Goal: Task Accomplishment & Management: Complete application form

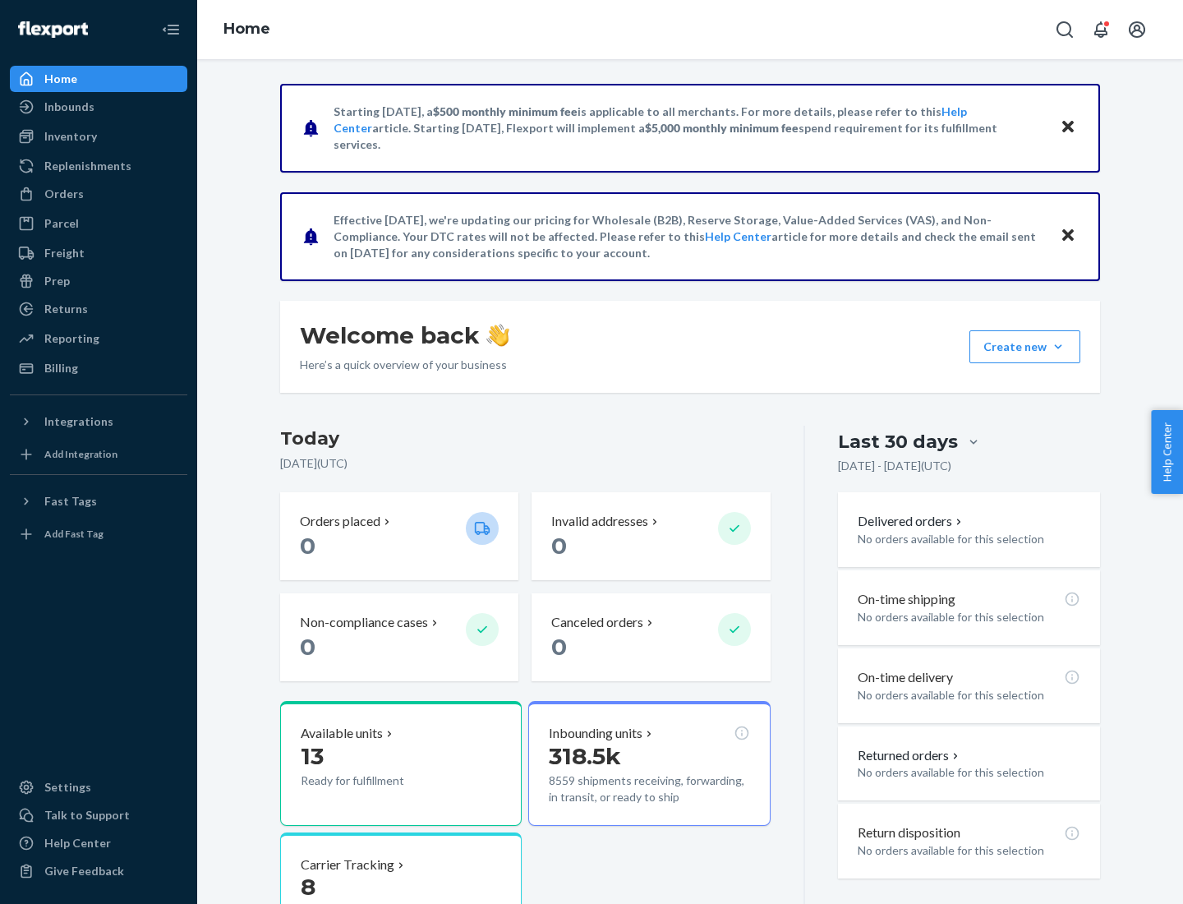
click at [1058, 347] on button "Create new Create new inbound Create new order Create new product" at bounding box center [1025, 346] width 111 height 33
click at [99, 107] on div "Inbounds" at bounding box center [99, 106] width 174 height 23
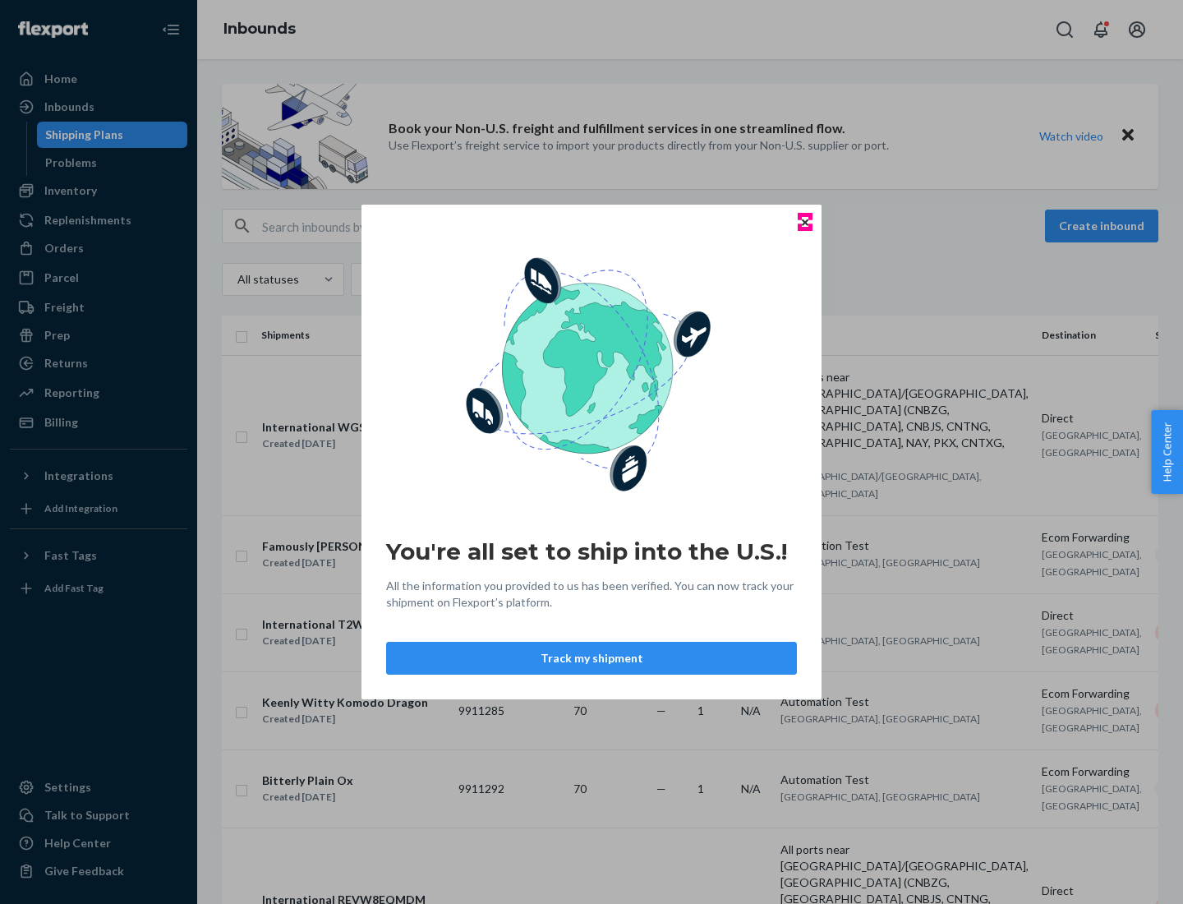
click at [804, 222] on icon "Close" at bounding box center [805, 222] width 7 height 7
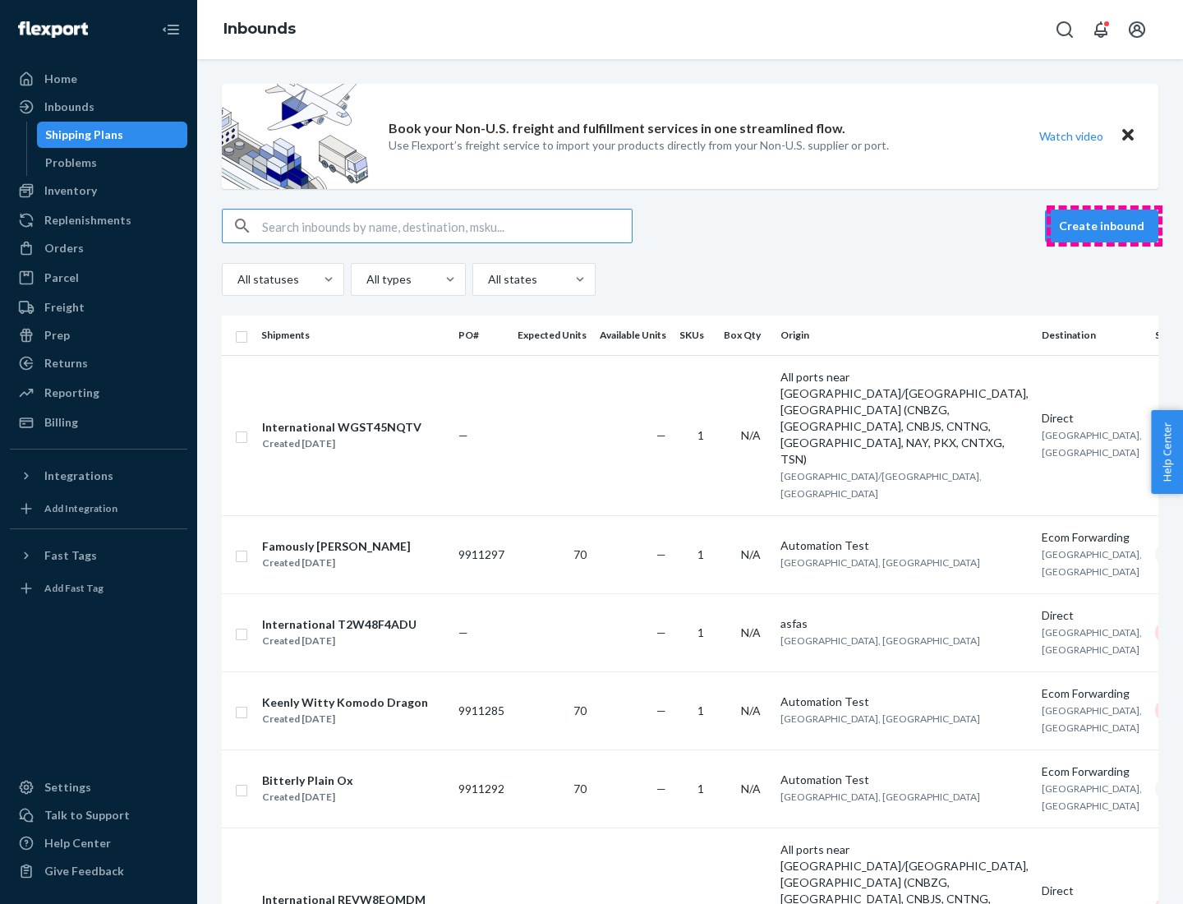
click at [1104, 226] on button "Create inbound" at bounding box center [1101, 226] width 113 height 33
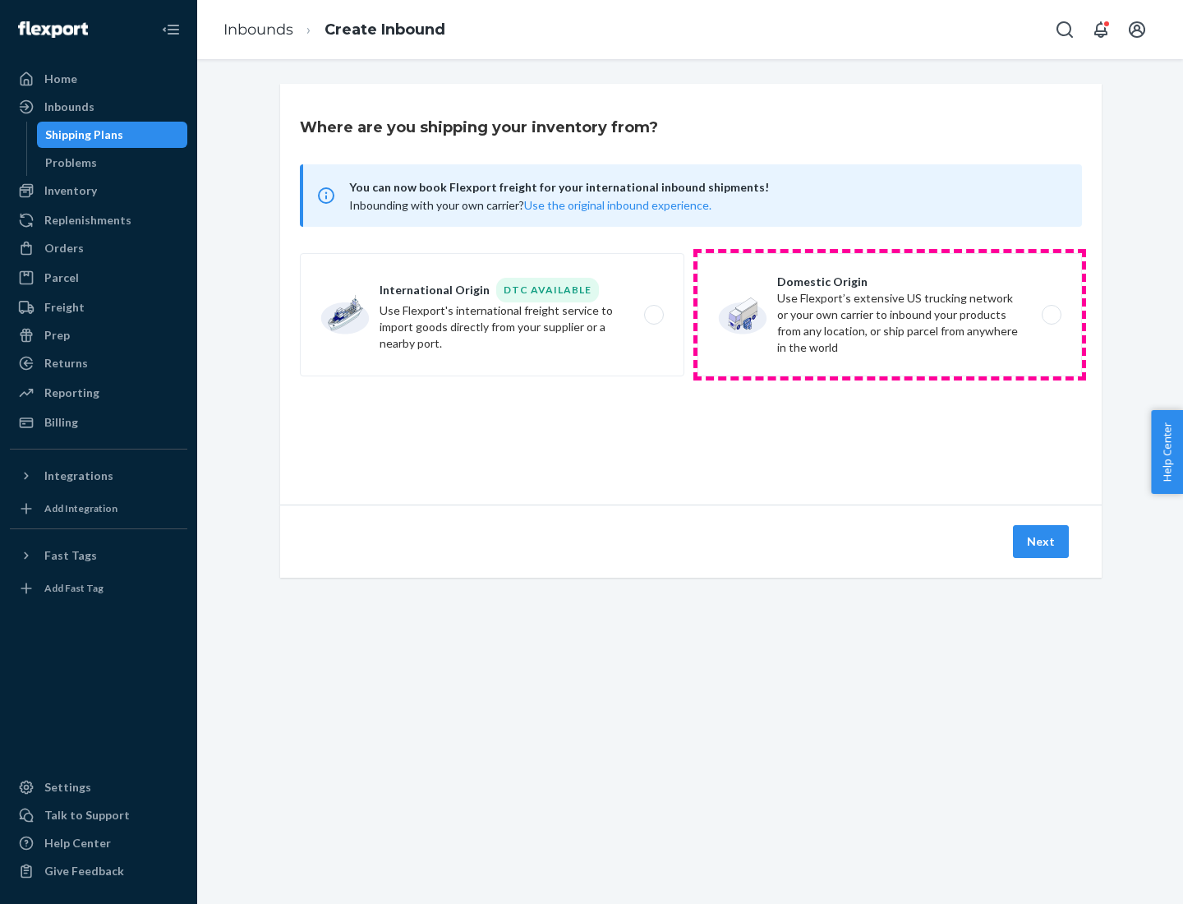
click at [890, 315] on label "Domestic Origin Use Flexport’s extensive US trucking network or your own carrie…" at bounding box center [890, 314] width 385 height 123
click at [1051, 315] on input "Domestic Origin Use Flexport’s extensive US trucking network or your own carrie…" at bounding box center [1056, 315] width 11 height 11
radio input "true"
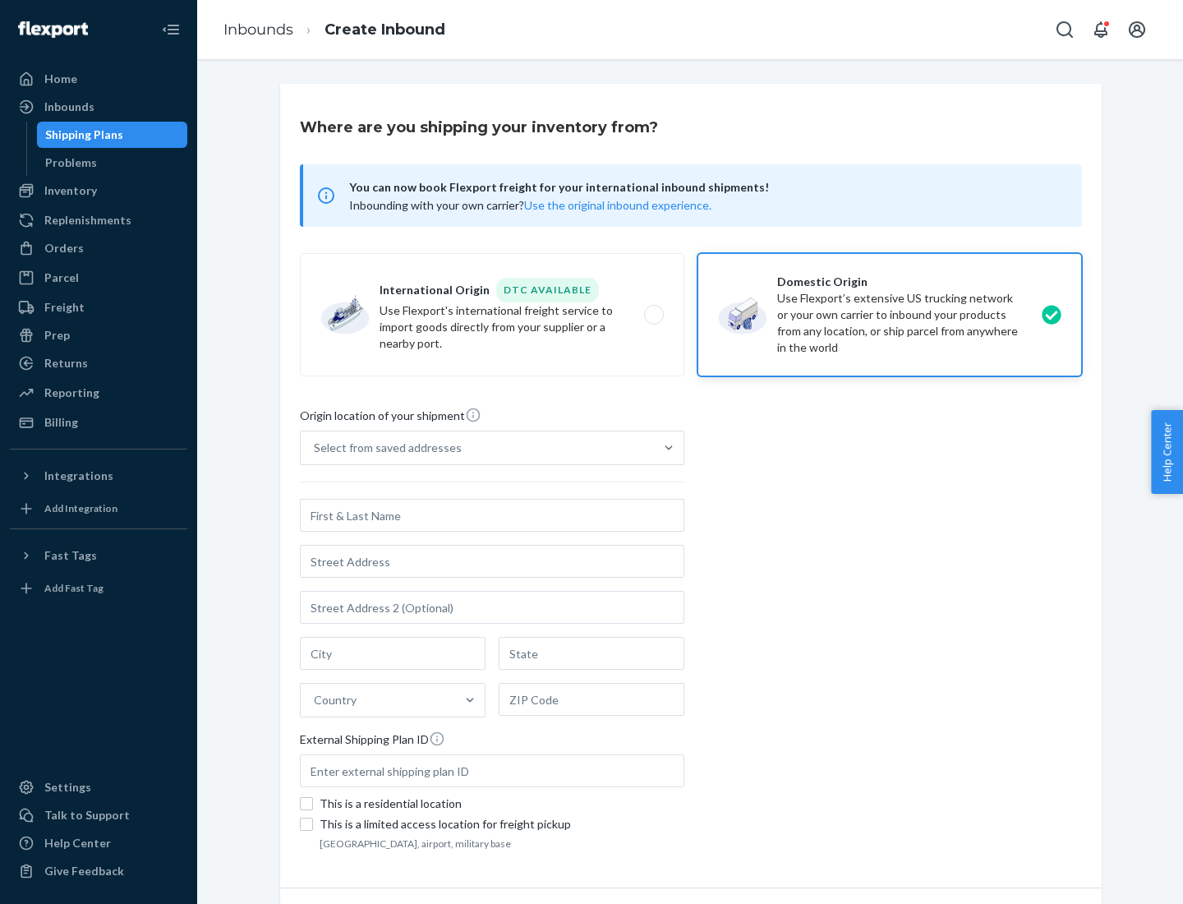
click at [477, 448] on div "Select from saved addresses" at bounding box center [477, 447] width 353 height 33
click at [316, 448] on input "Select from saved addresses" at bounding box center [315, 448] width 2 height 16
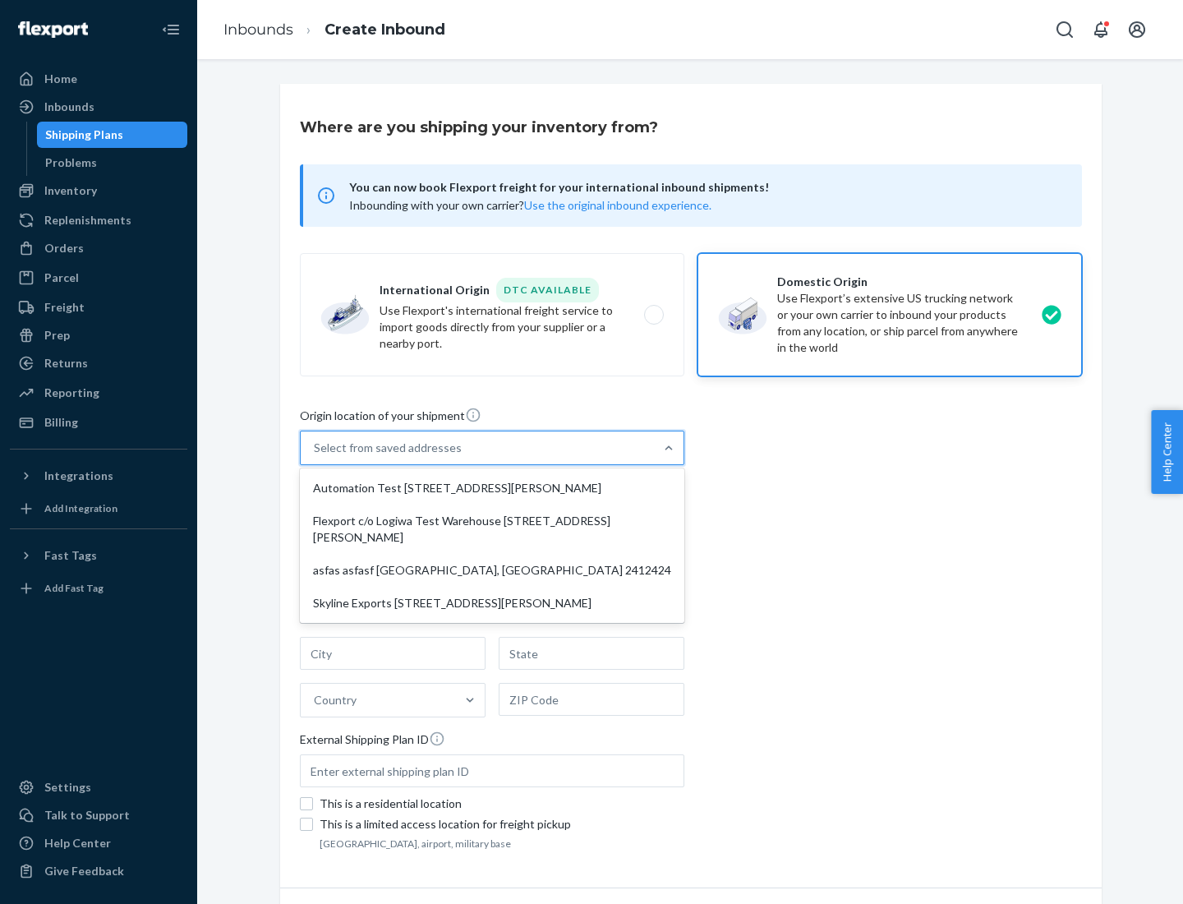
scroll to position [7, 0]
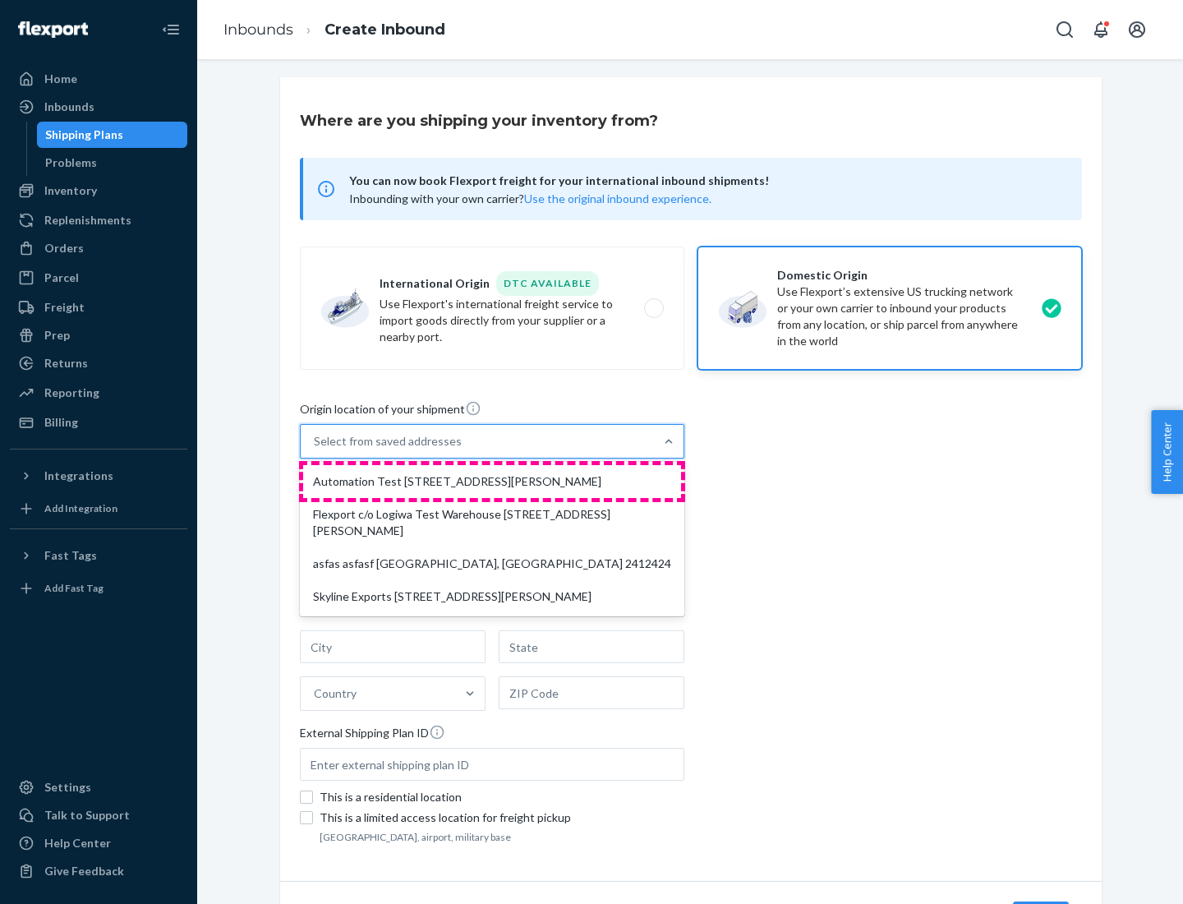
click at [492, 481] on div "Automation Test [STREET_ADDRESS][PERSON_NAME]" at bounding box center [492, 481] width 378 height 33
click at [316, 449] on input "option Automation Test [STREET_ADDRESS][PERSON_NAME] focused, 1 of 4. 4 results…" at bounding box center [315, 441] width 2 height 16
type input "Automation Test"
type input "9th Floor"
type input "[GEOGRAPHIC_DATA]"
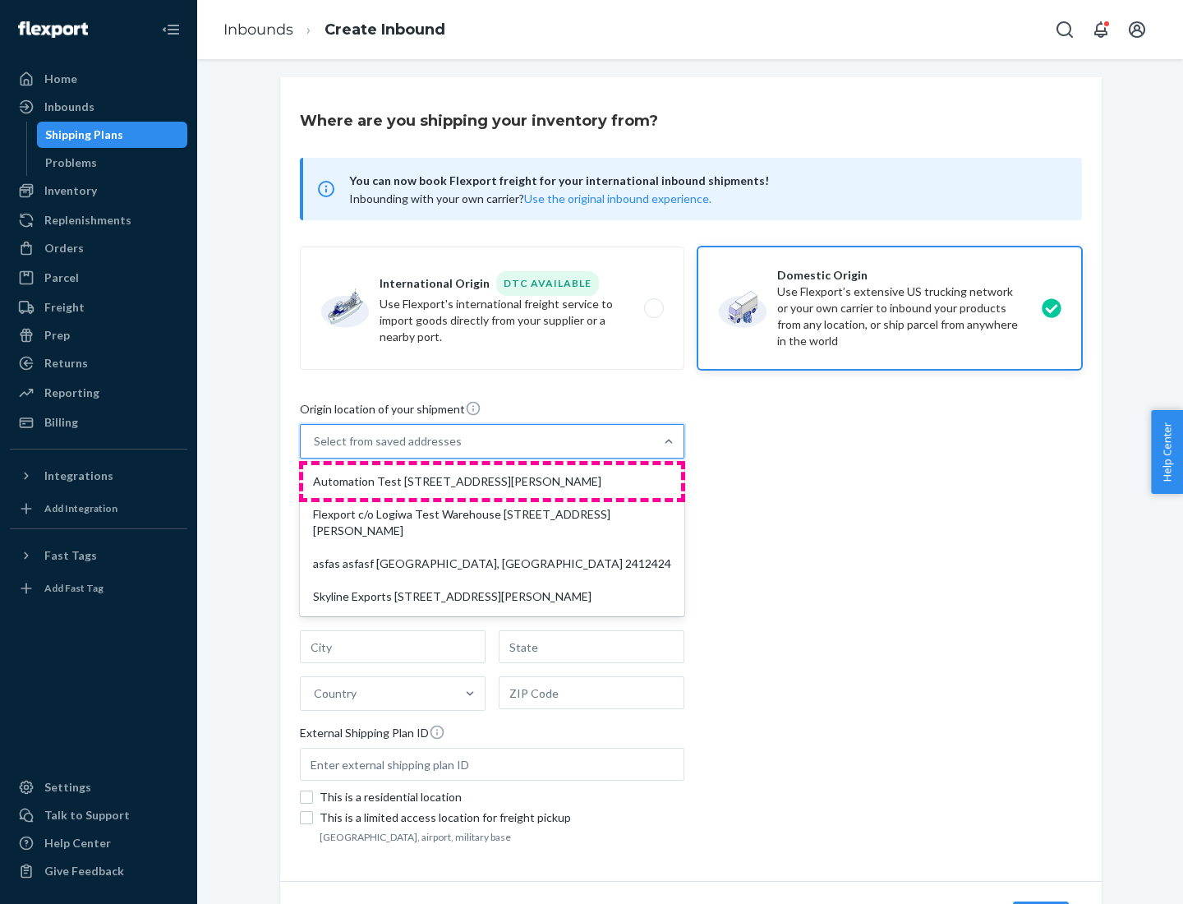
type input "CA"
type input "94104"
type input "[STREET_ADDRESS][PERSON_NAME]"
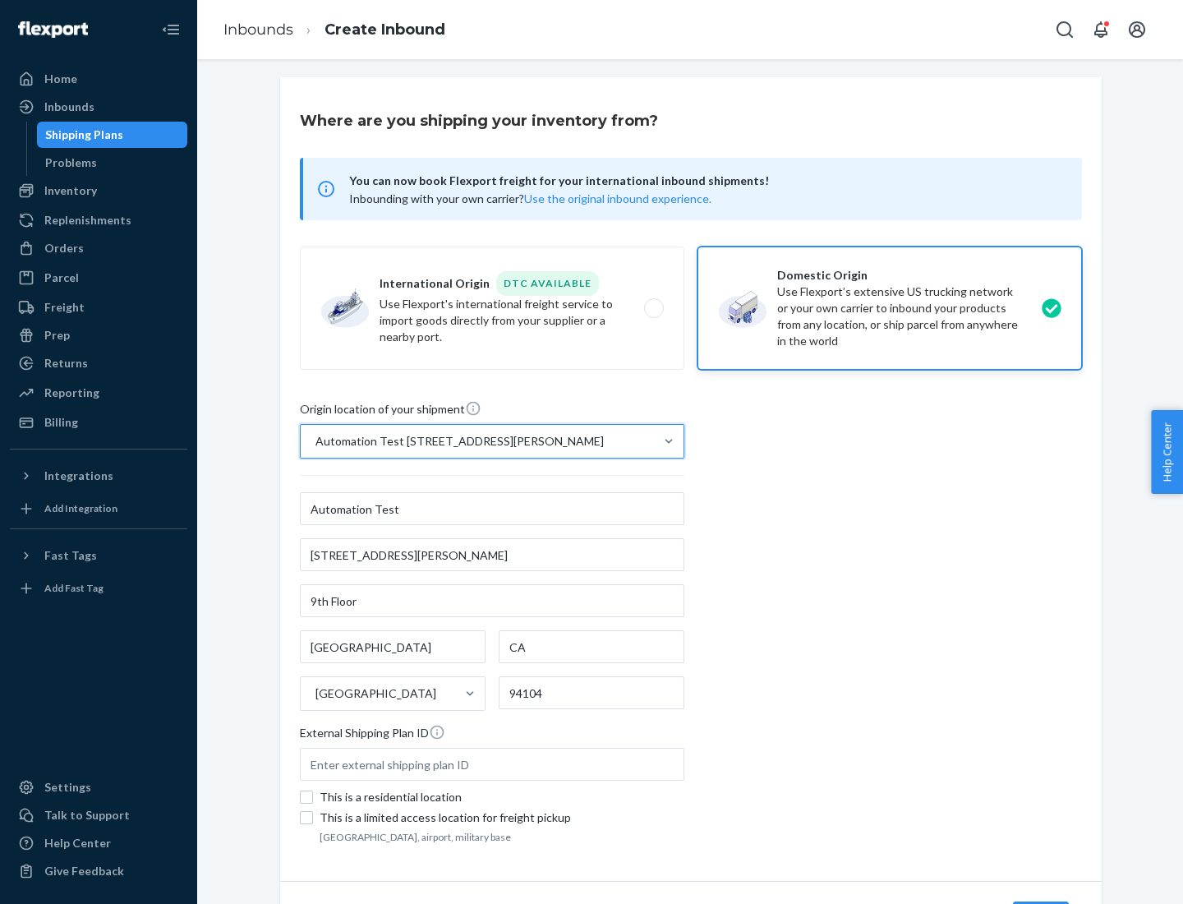
scroll to position [96, 0]
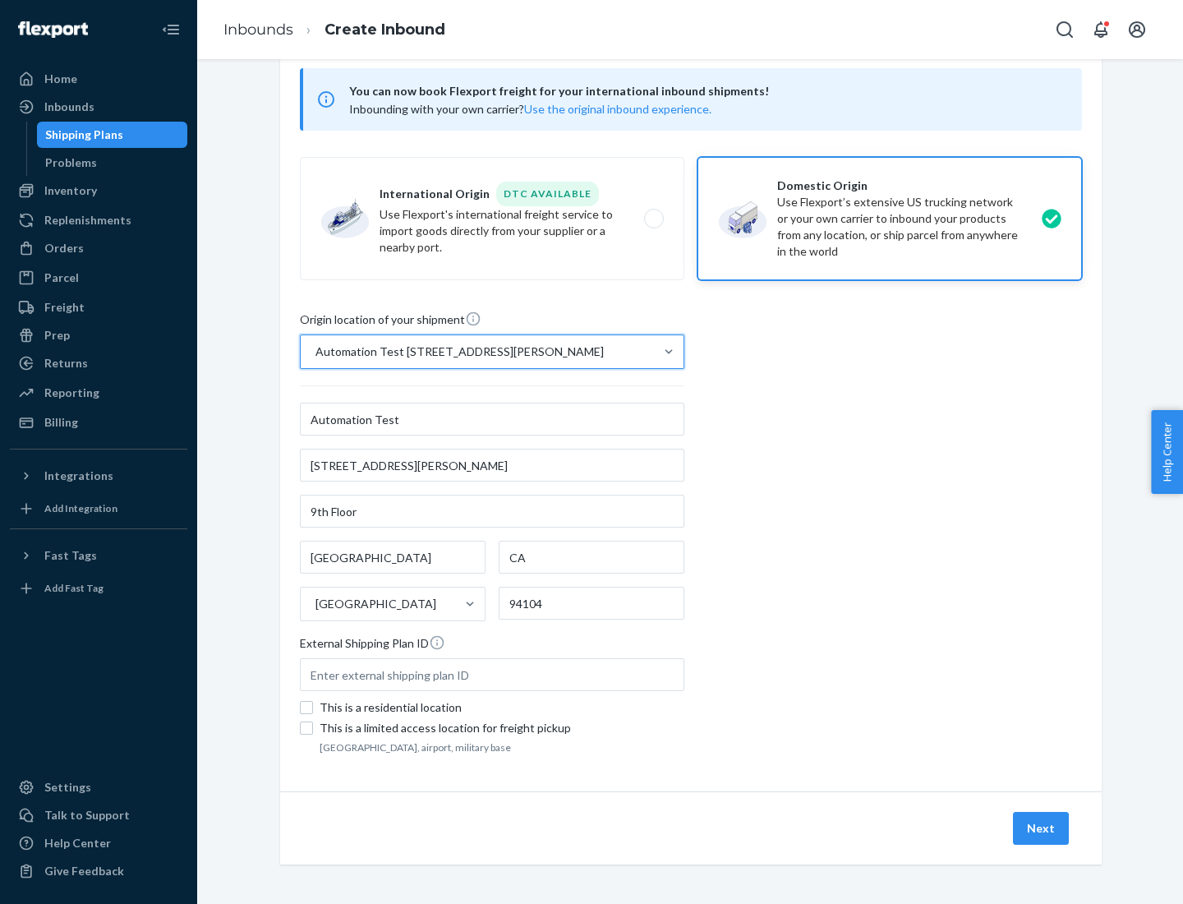
click at [1042, 828] on button "Next" at bounding box center [1041, 828] width 56 height 33
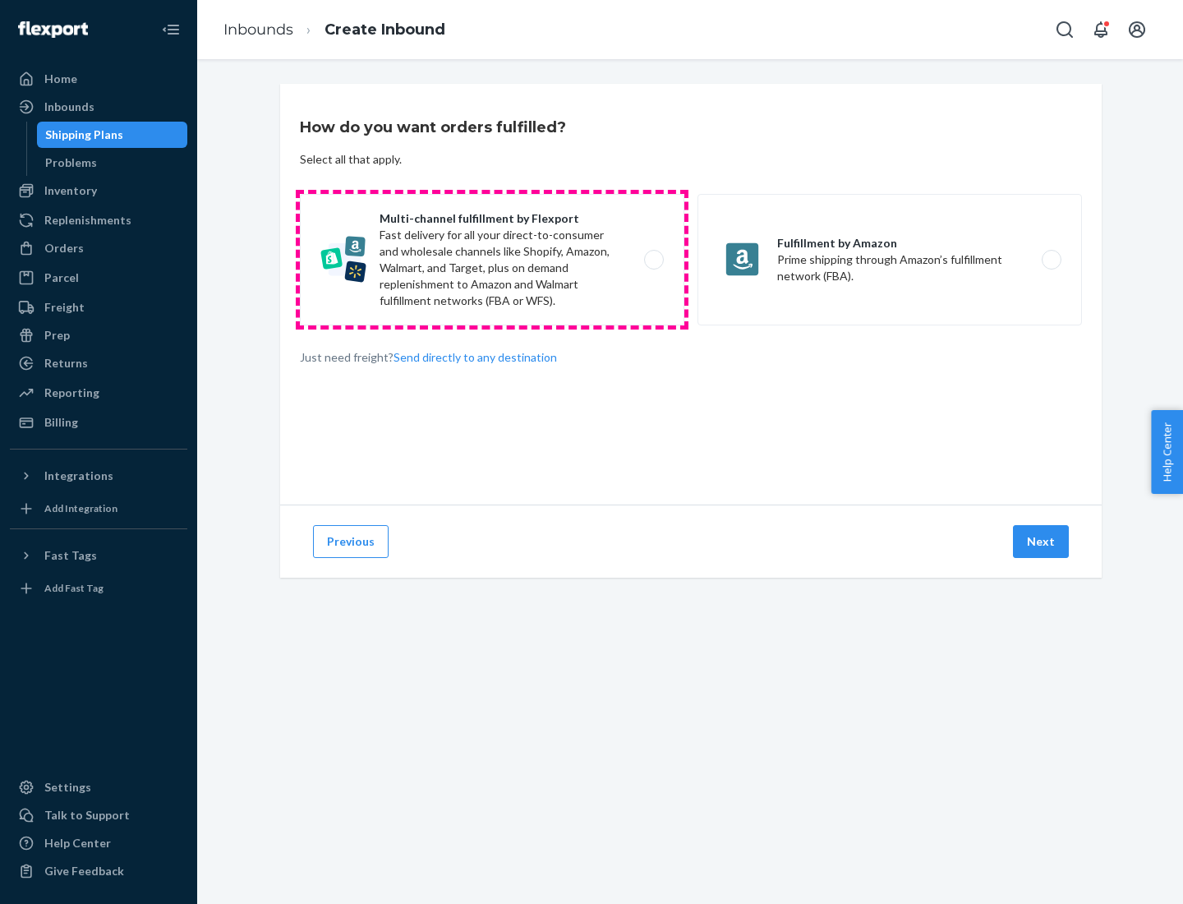
click at [492, 260] on label "Multi-channel fulfillment by Flexport Fast delivery for all your direct-to-cons…" at bounding box center [492, 259] width 385 height 131
click at [653, 260] on input "Multi-channel fulfillment by Flexport Fast delivery for all your direct-to-cons…" at bounding box center [658, 260] width 11 height 11
radio input "true"
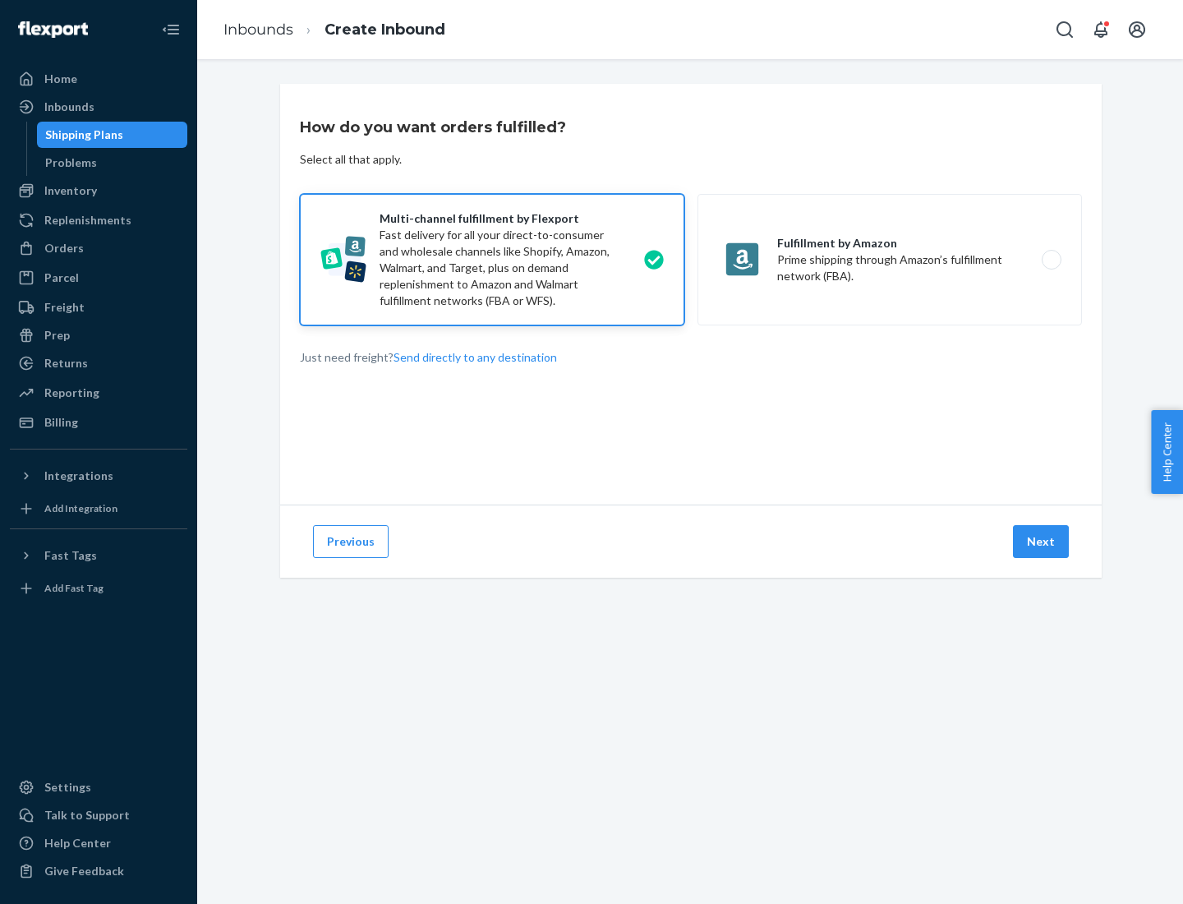
click at [1042, 541] on button "Next" at bounding box center [1041, 541] width 56 height 33
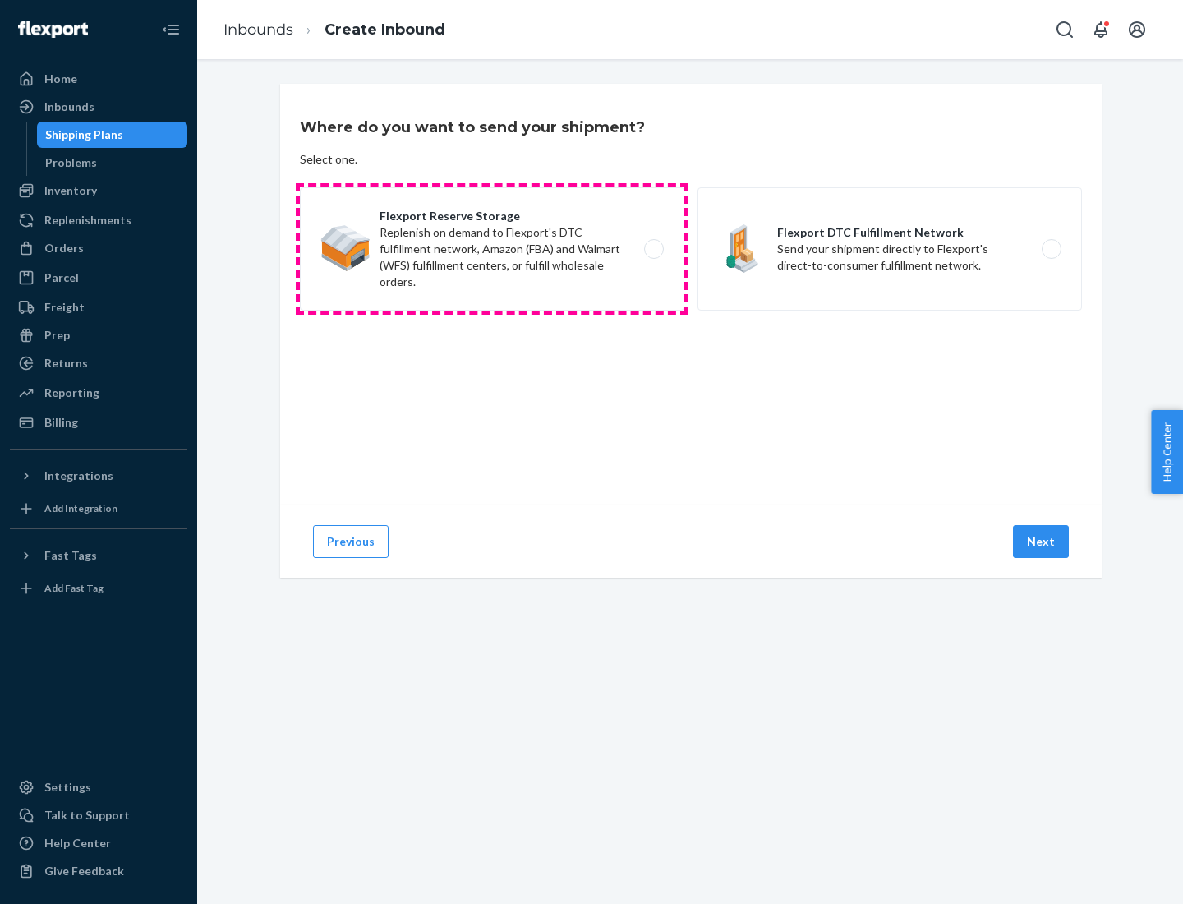
click at [492, 249] on label "Flexport Reserve Storage Replenish on demand to Flexport's DTC fulfillment netw…" at bounding box center [492, 248] width 385 height 123
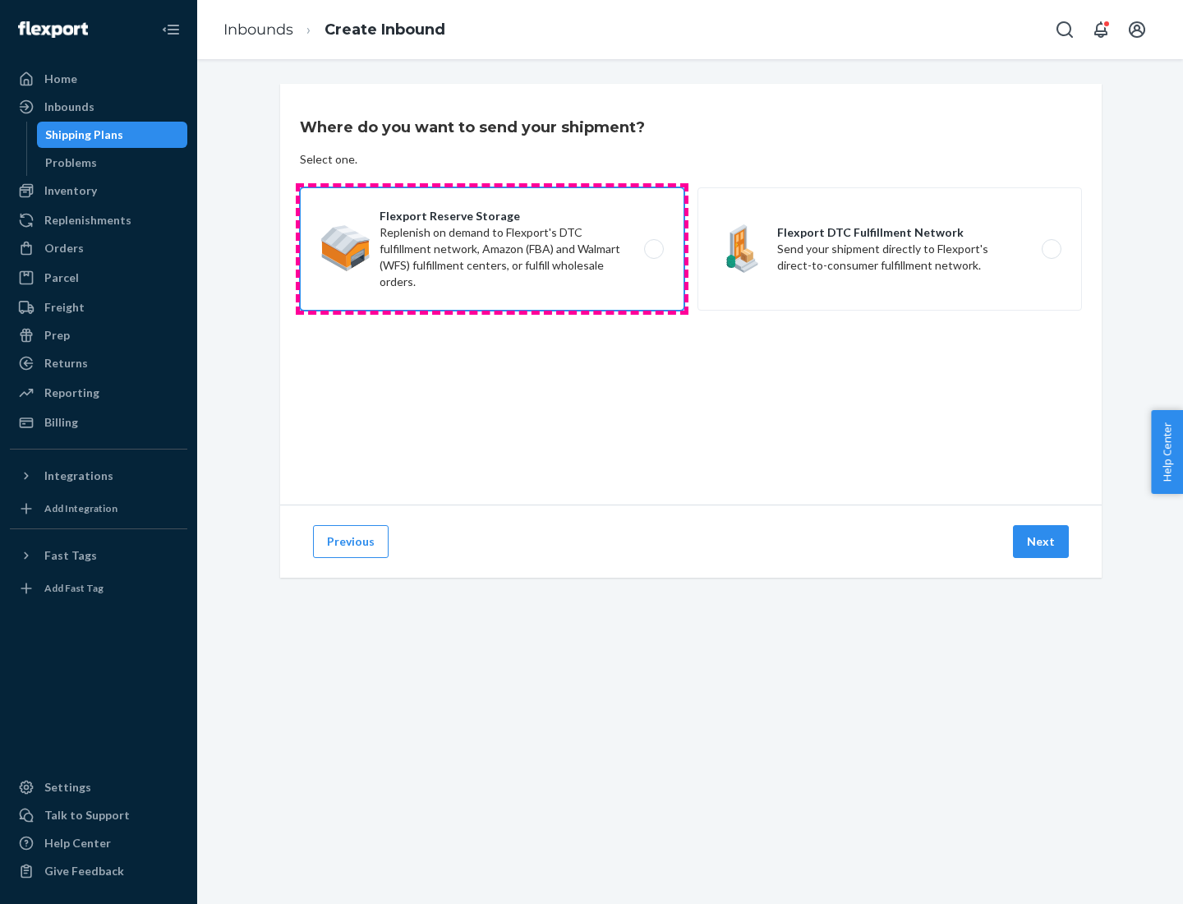
click at [653, 249] on input "Flexport Reserve Storage Replenish on demand to Flexport's DTC fulfillment netw…" at bounding box center [658, 249] width 11 height 11
radio input "true"
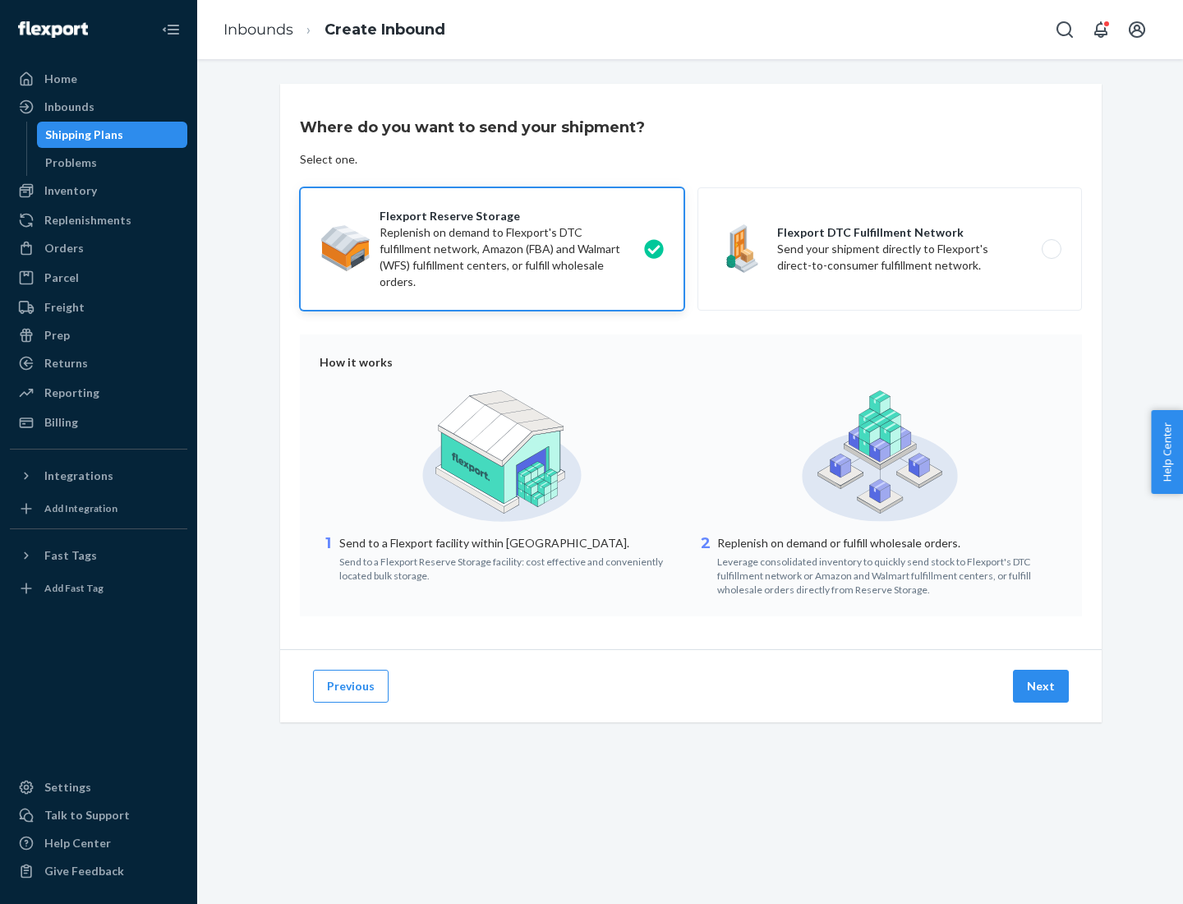
click at [1042, 686] on button "Next" at bounding box center [1041, 686] width 56 height 33
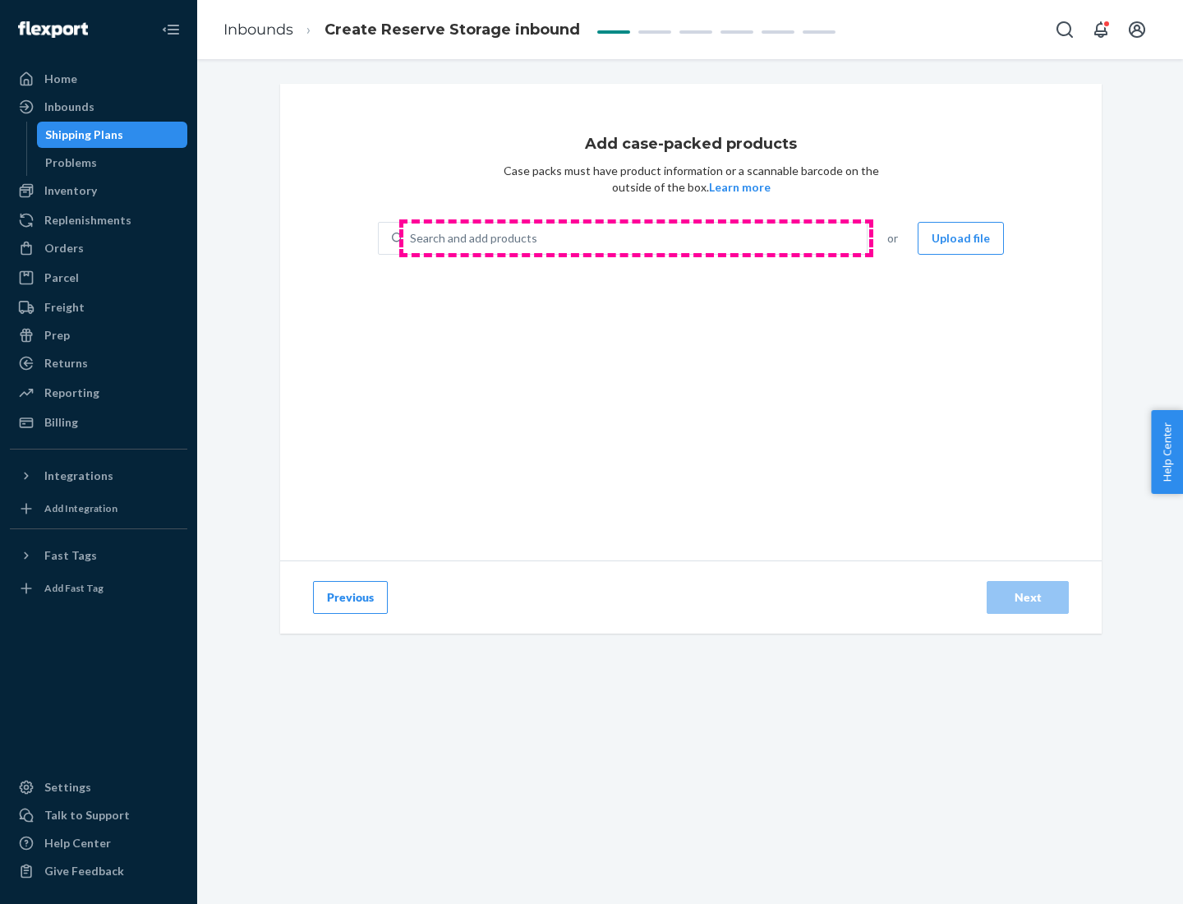
click at [636, 238] on div "Search and add products" at bounding box center [634, 238] width 463 height 30
click at [412, 238] on input "Search and add products" at bounding box center [411, 238] width 2 height 16
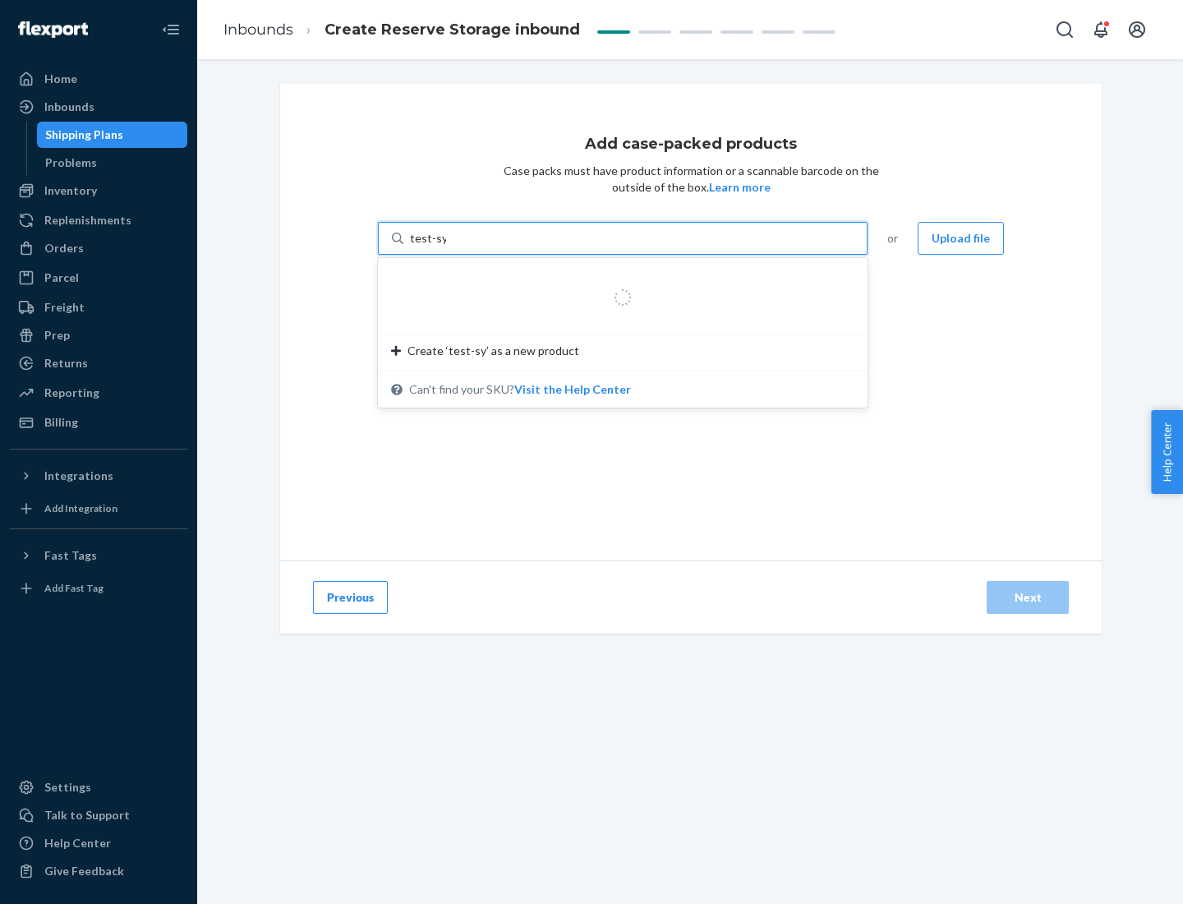
type input "test-syn"
click at [617, 278] on div "test - syn - test" at bounding box center [616, 278] width 450 height 16
click at [453, 246] on input "test-syn" at bounding box center [431, 238] width 43 height 16
type input "1"
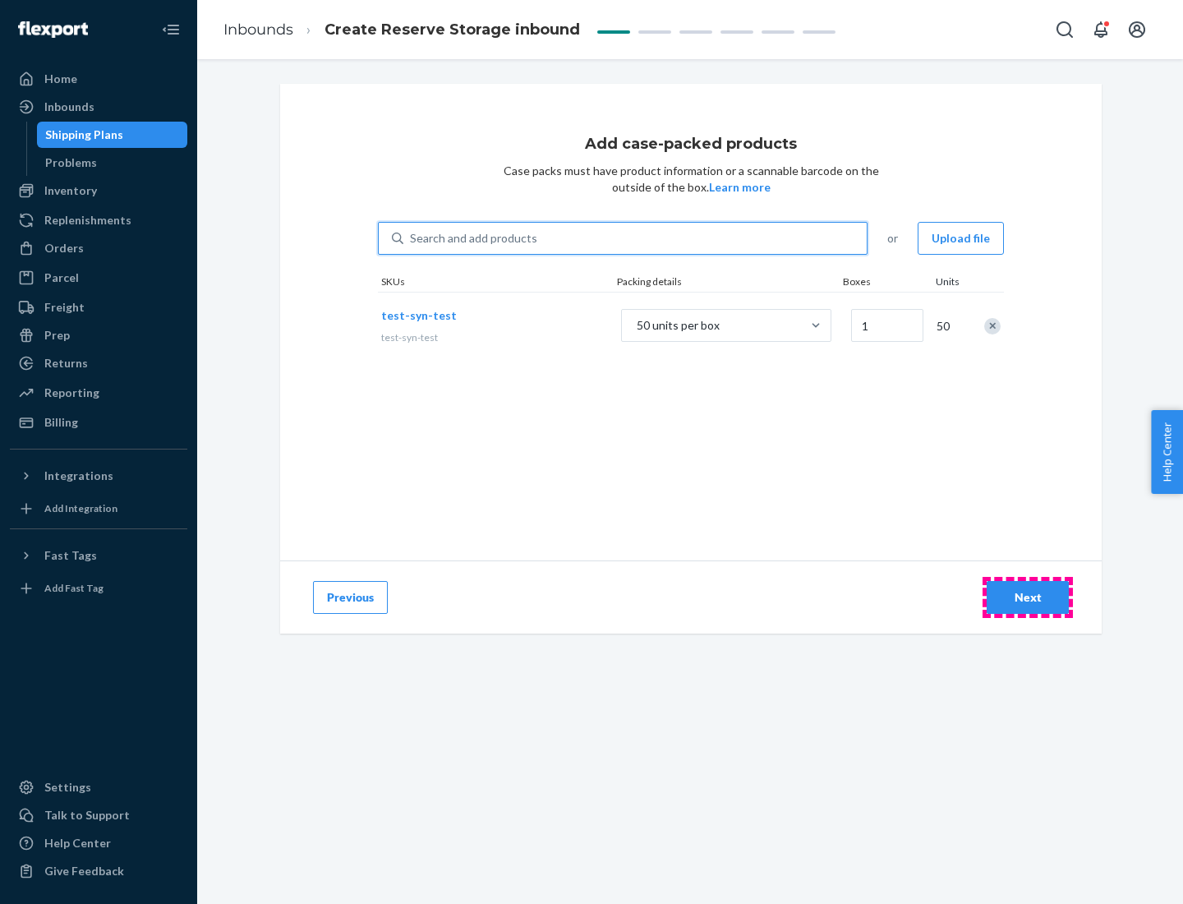
click at [1028, 597] on div "Next" at bounding box center [1028, 597] width 54 height 16
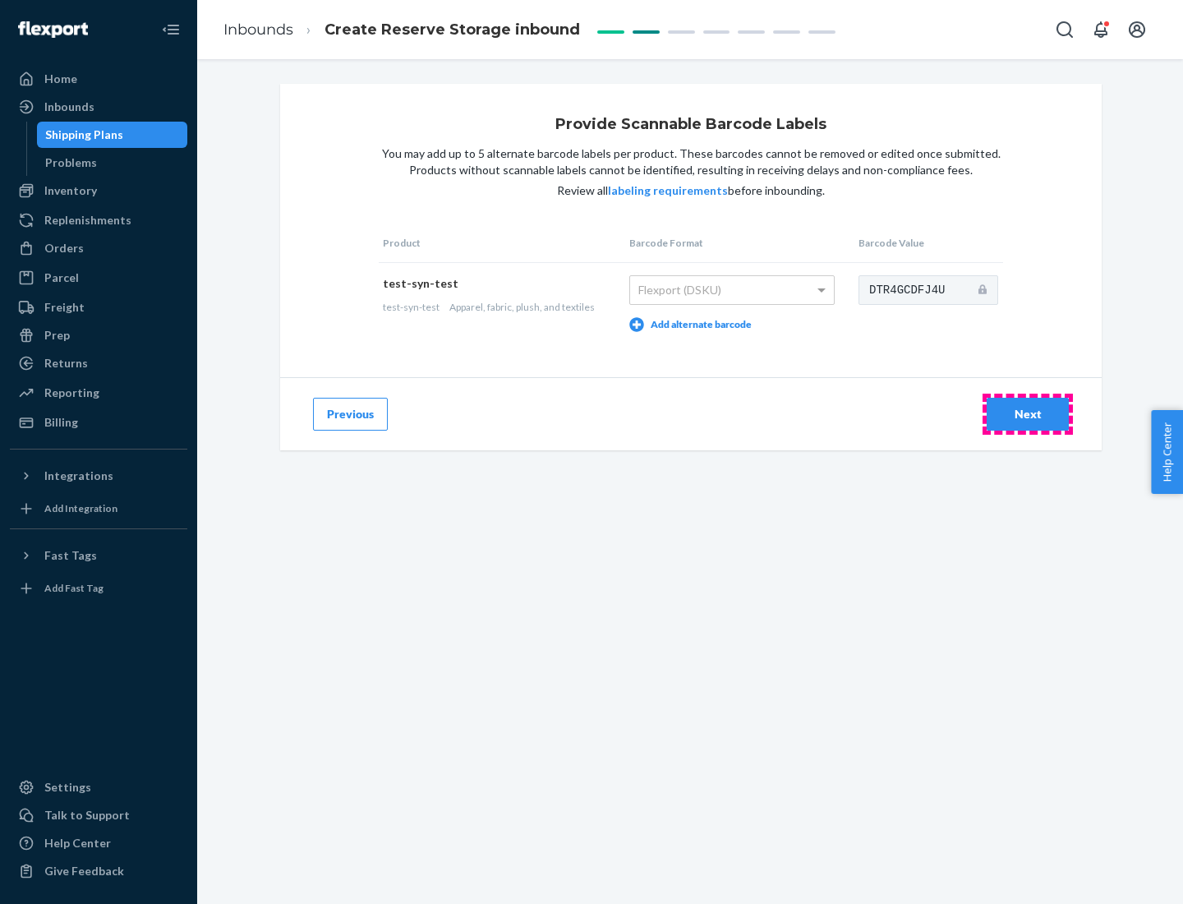
click at [1028, 413] on div "Next" at bounding box center [1028, 414] width 54 height 16
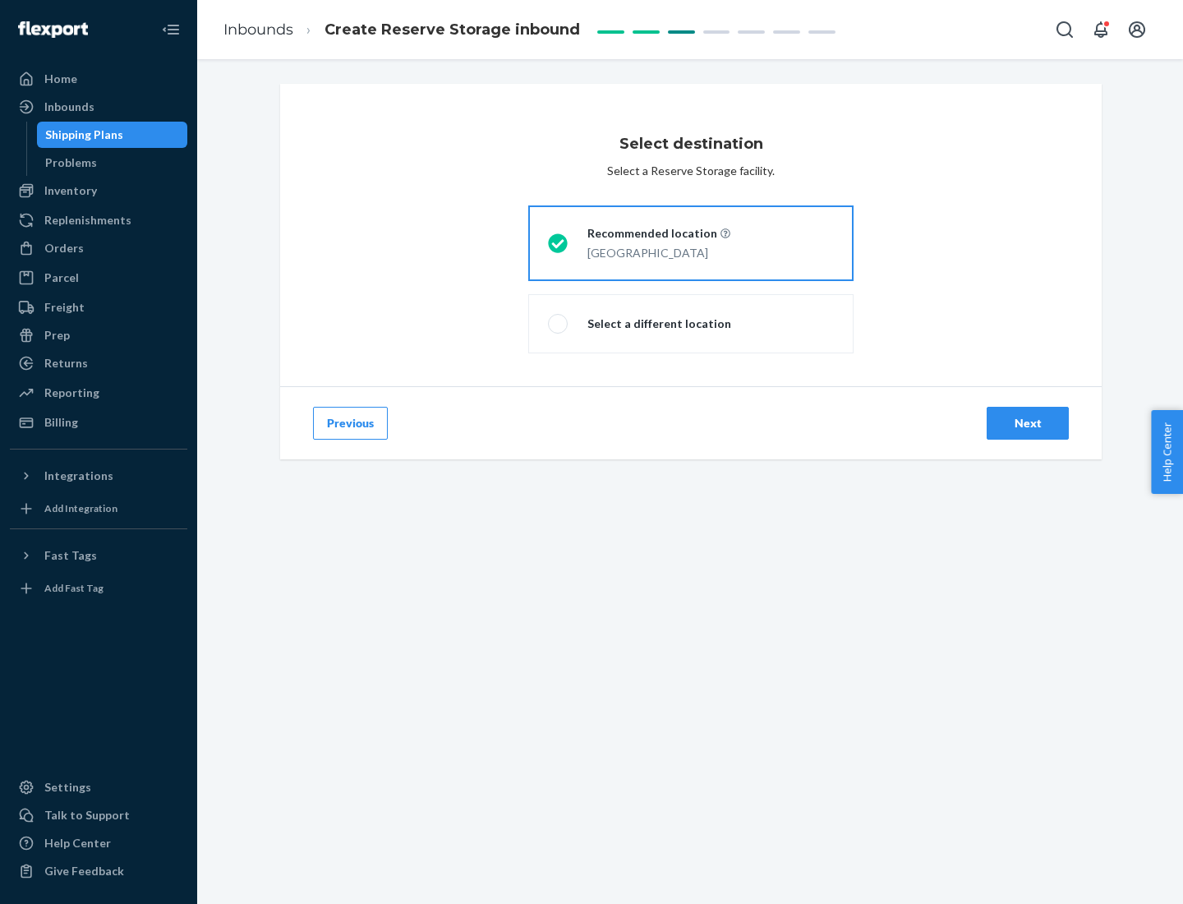
click at [1028, 423] on div "Next" at bounding box center [1028, 423] width 54 height 16
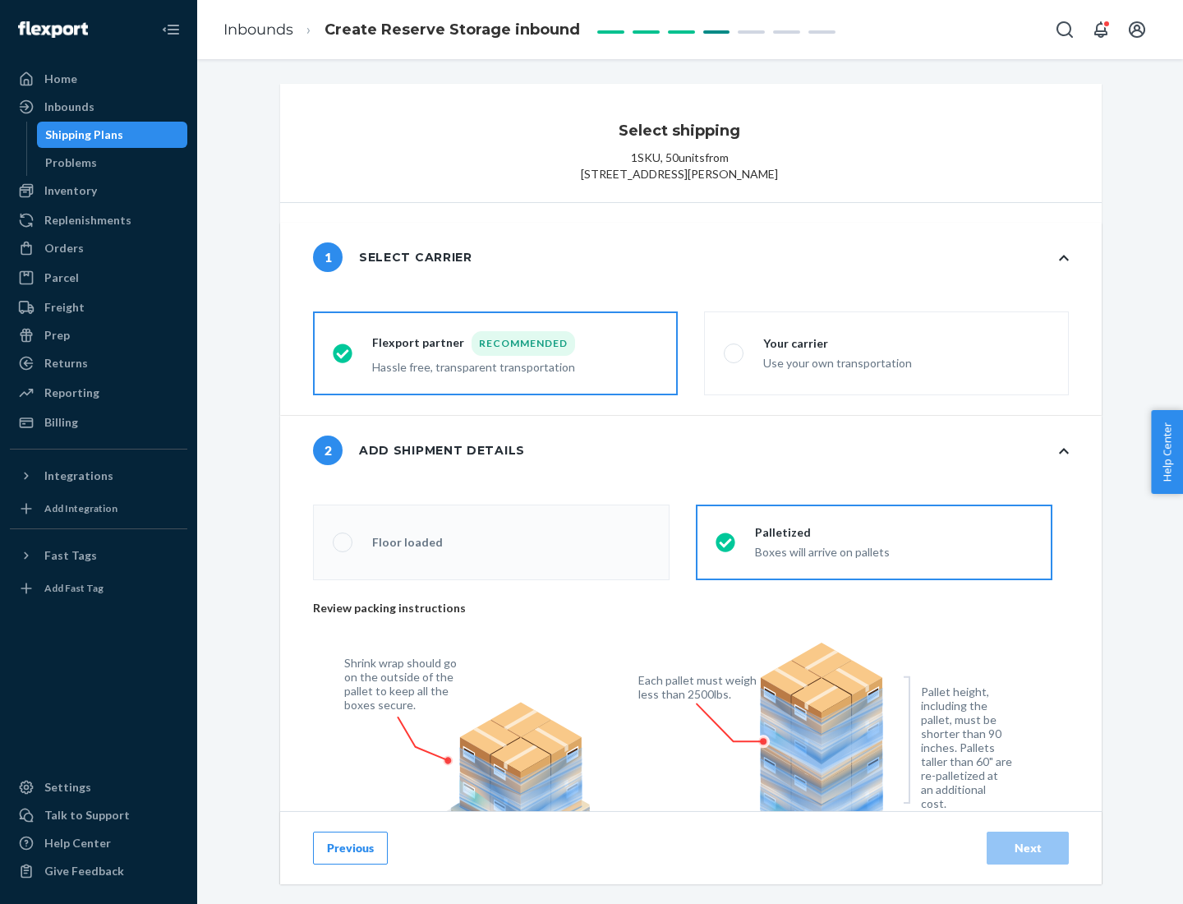
radio input "false"
type input "1"
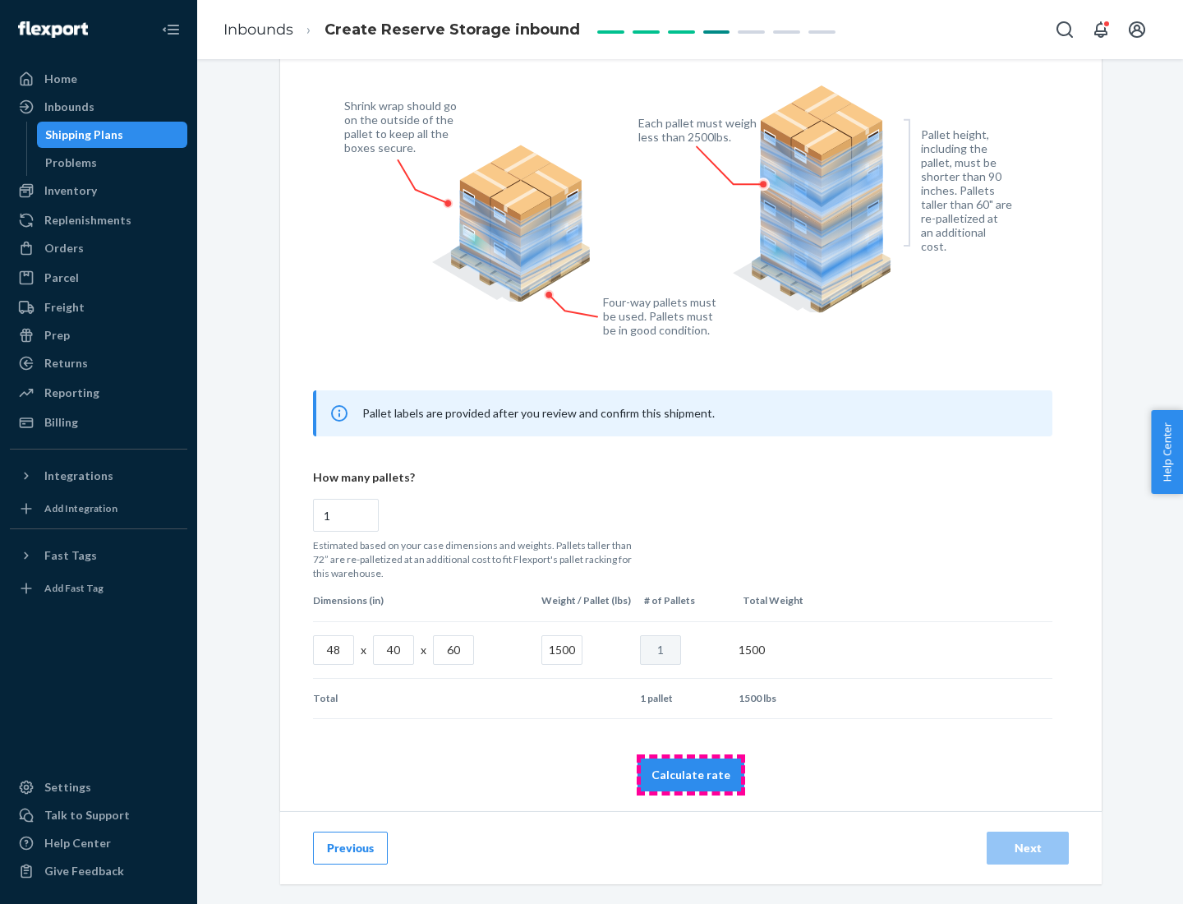
click at [691, 774] on button "Calculate rate" at bounding box center [691, 774] width 107 height 33
radio input "false"
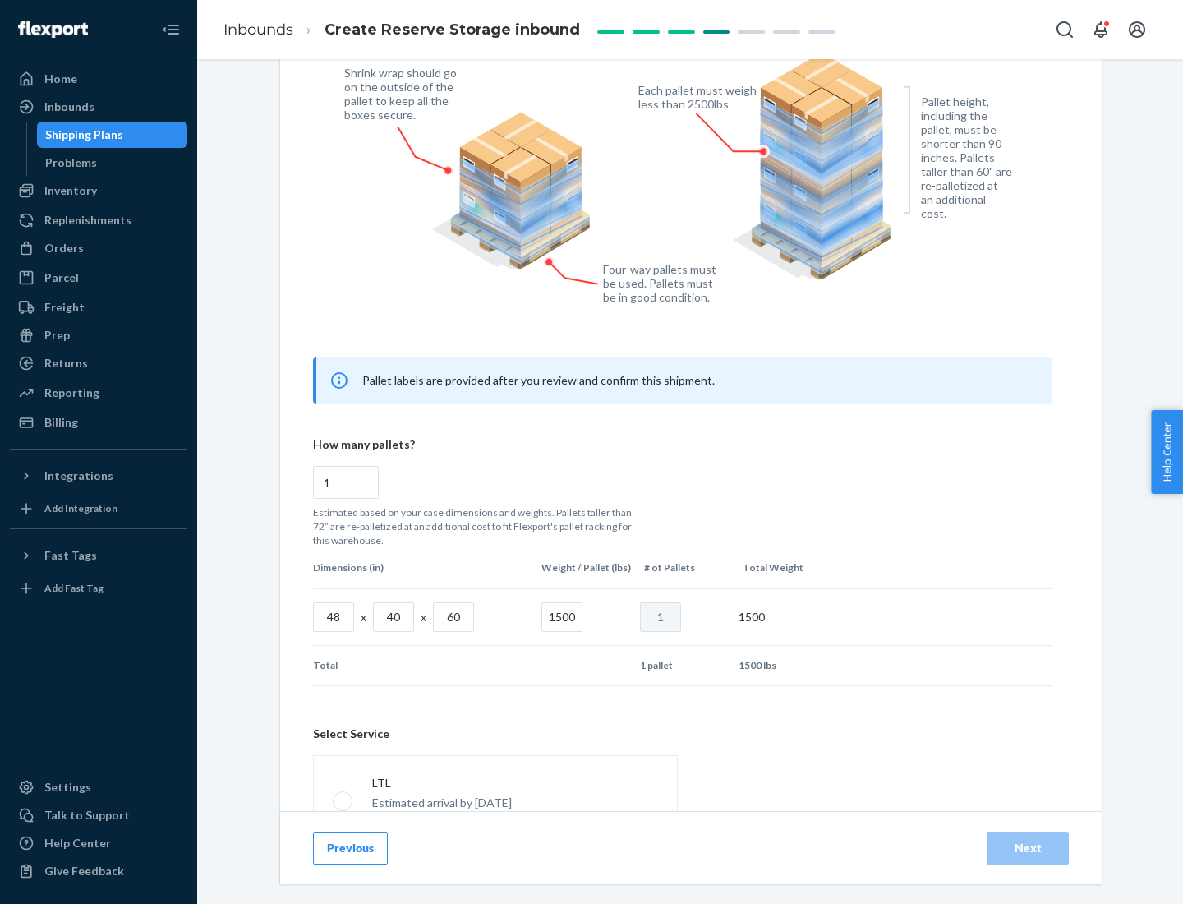
scroll to position [726, 0]
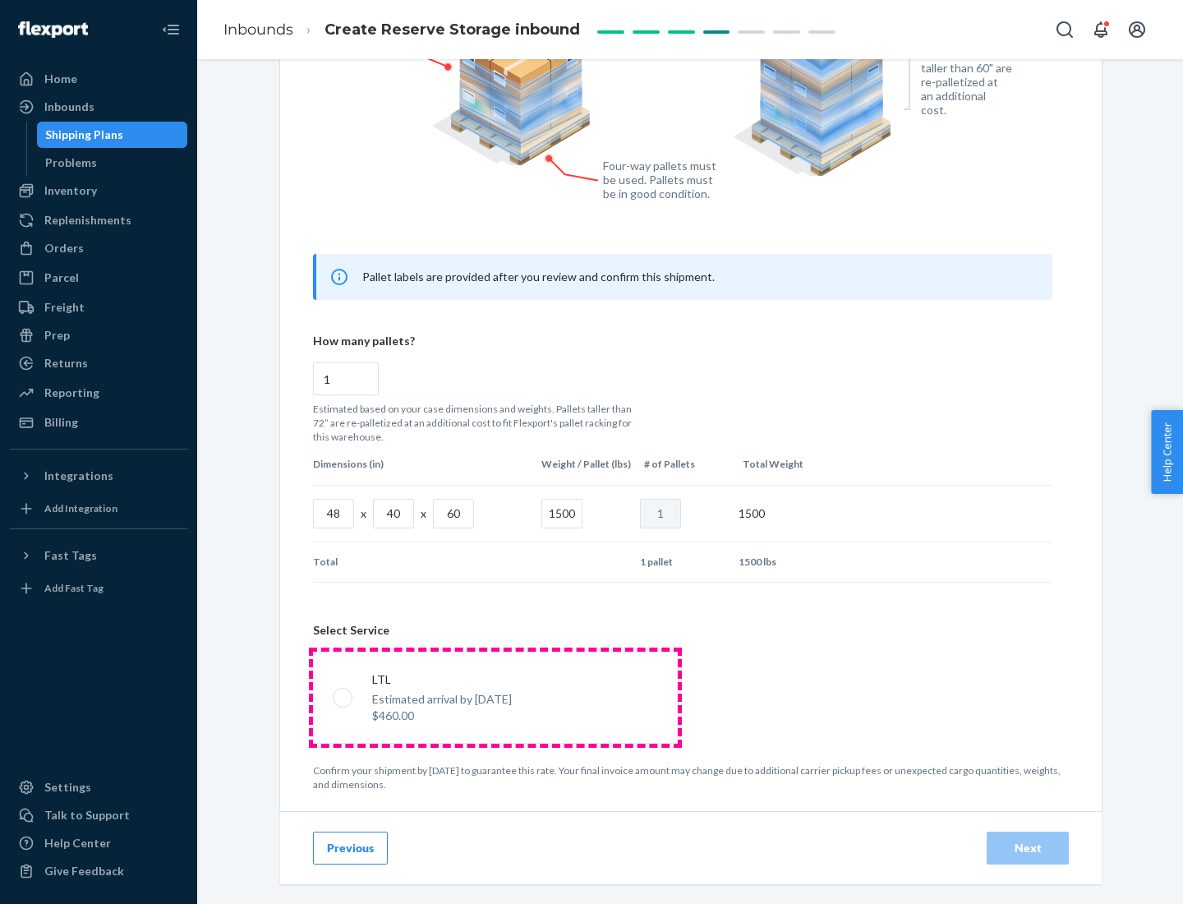
click at [495, 697] on p "Estimated arrival by [DATE]" at bounding box center [442, 699] width 140 height 16
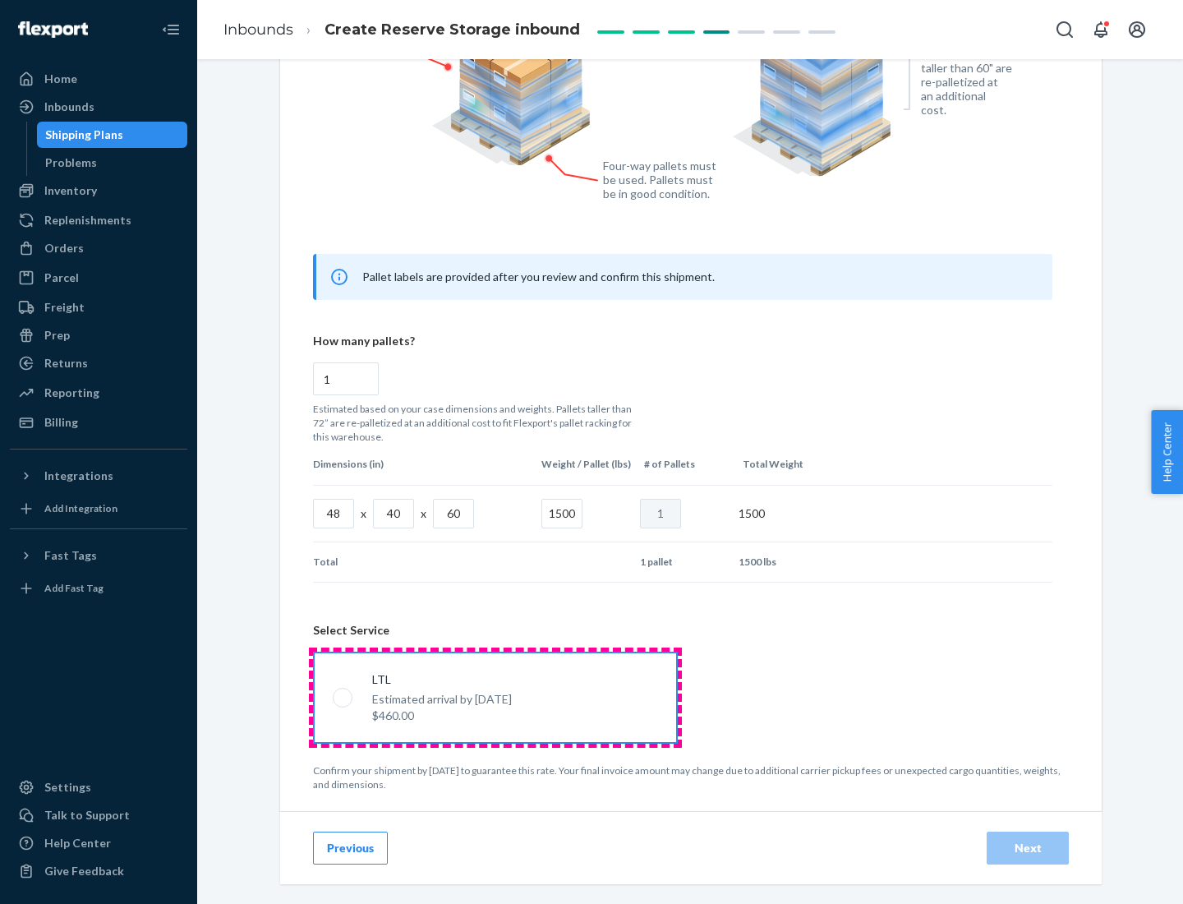
click at [343, 697] on input "LTL Estimated arrival by [DATE] $460.00" at bounding box center [338, 697] width 11 height 11
radio input "true"
radio input "false"
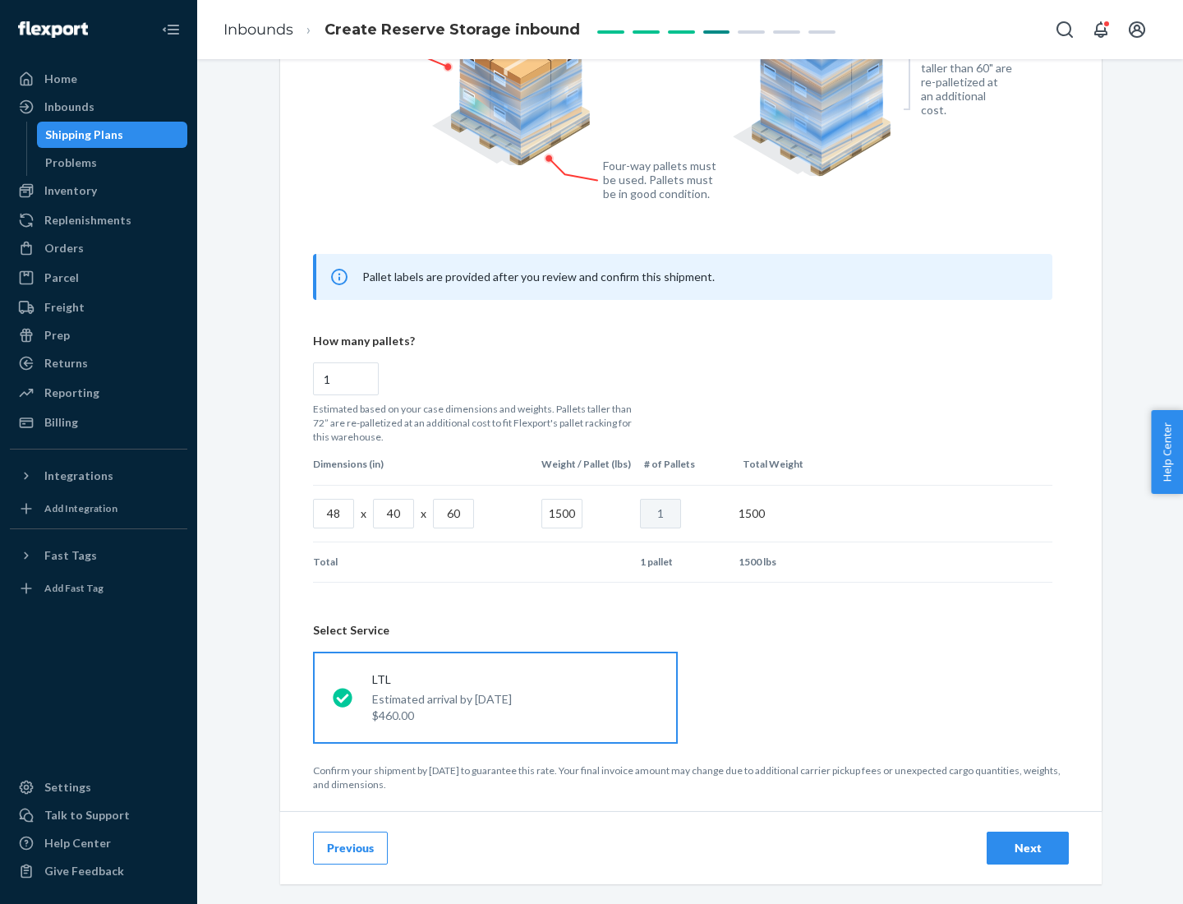
click at [1028, 847] on div "Next" at bounding box center [1028, 848] width 54 height 16
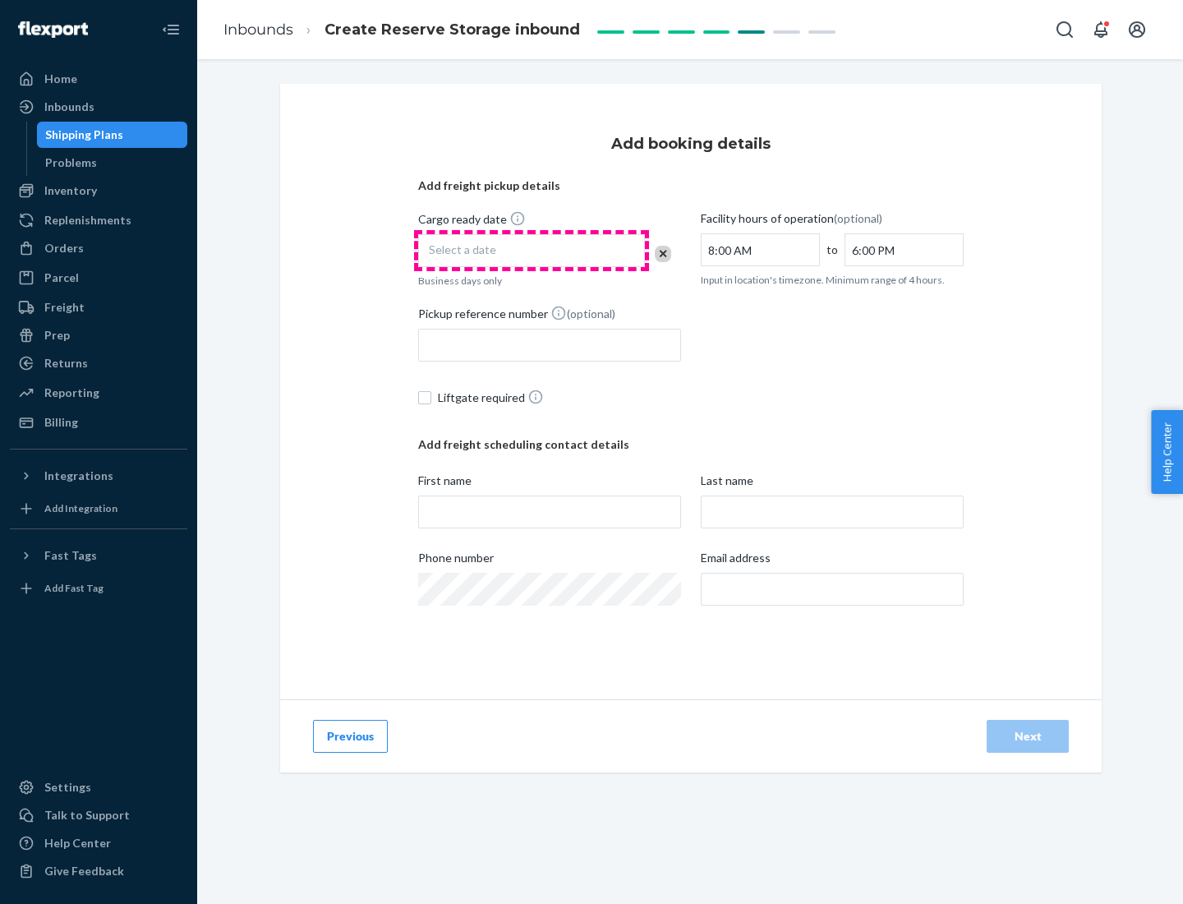
click at [532, 251] on div "Select a date" at bounding box center [531, 250] width 227 height 33
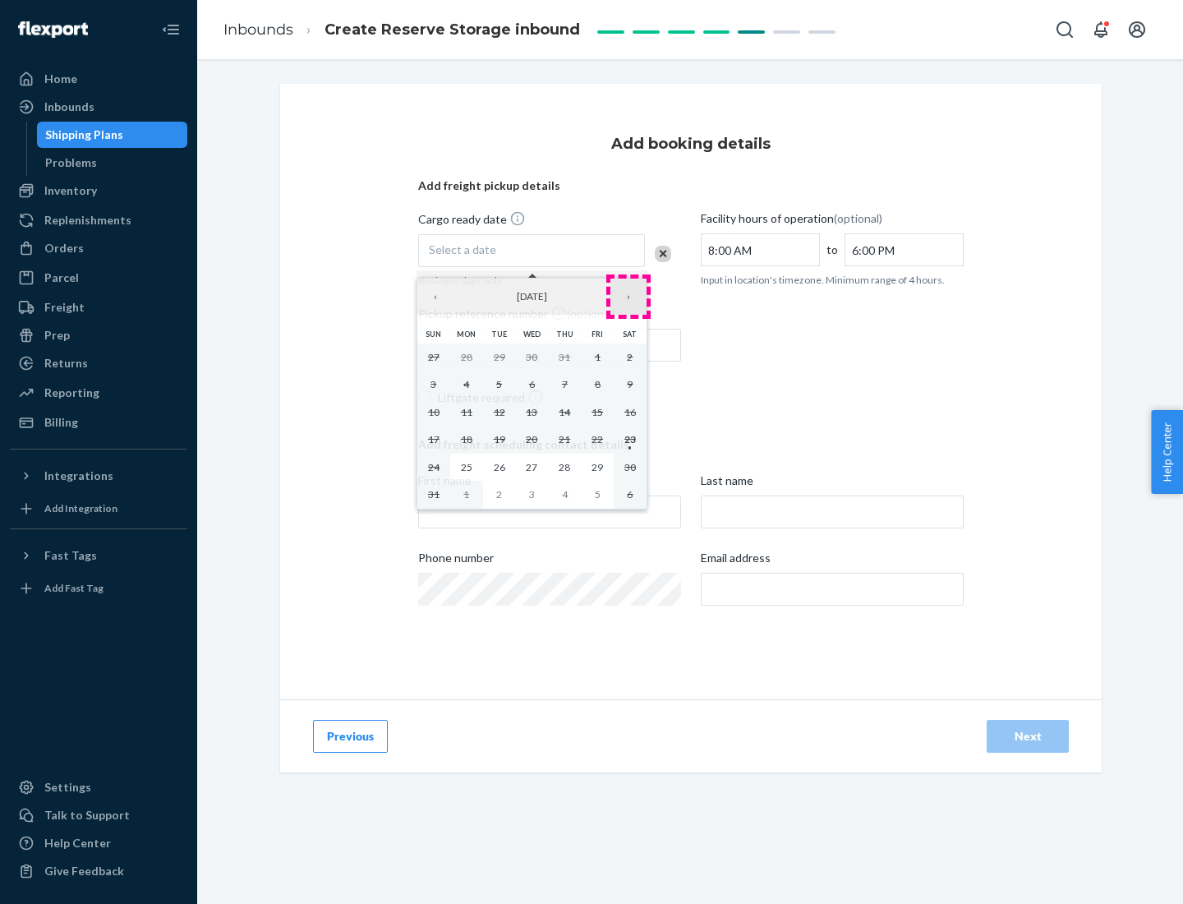
click at [629, 297] on button "›" at bounding box center [628, 297] width 36 height 36
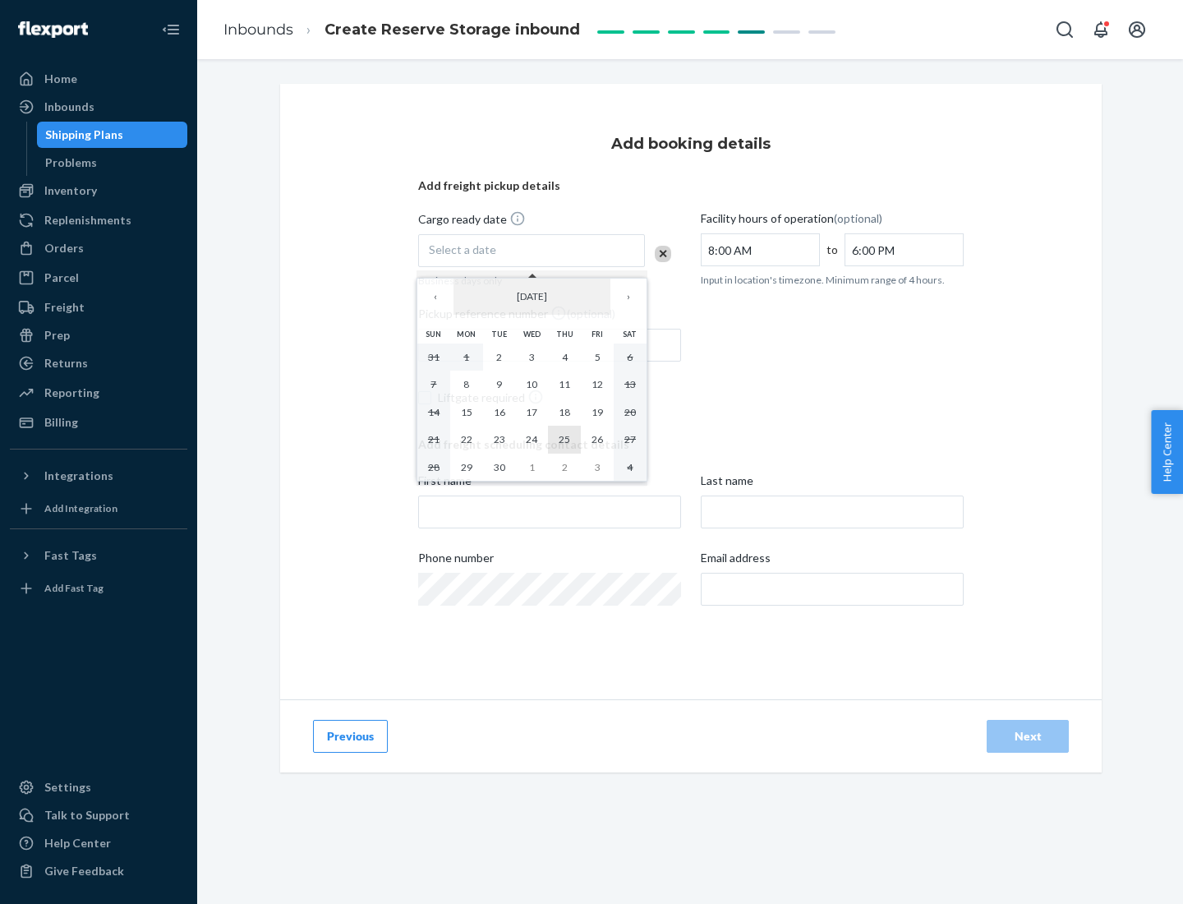
click at [564, 439] on abbr "25" at bounding box center [565, 439] width 12 height 12
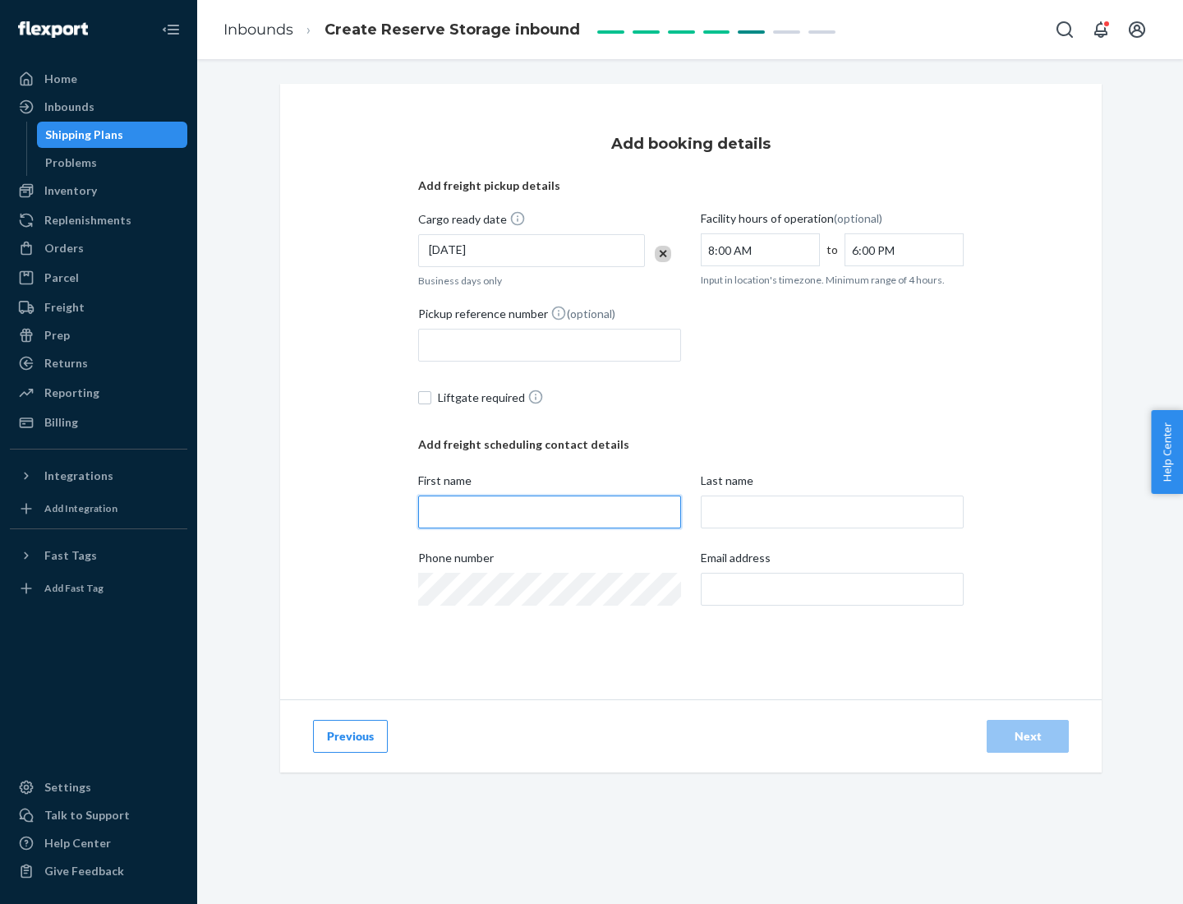
click at [550, 512] on input "First name" at bounding box center [549, 511] width 263 height 33
type input "[PERSON_NAME]"
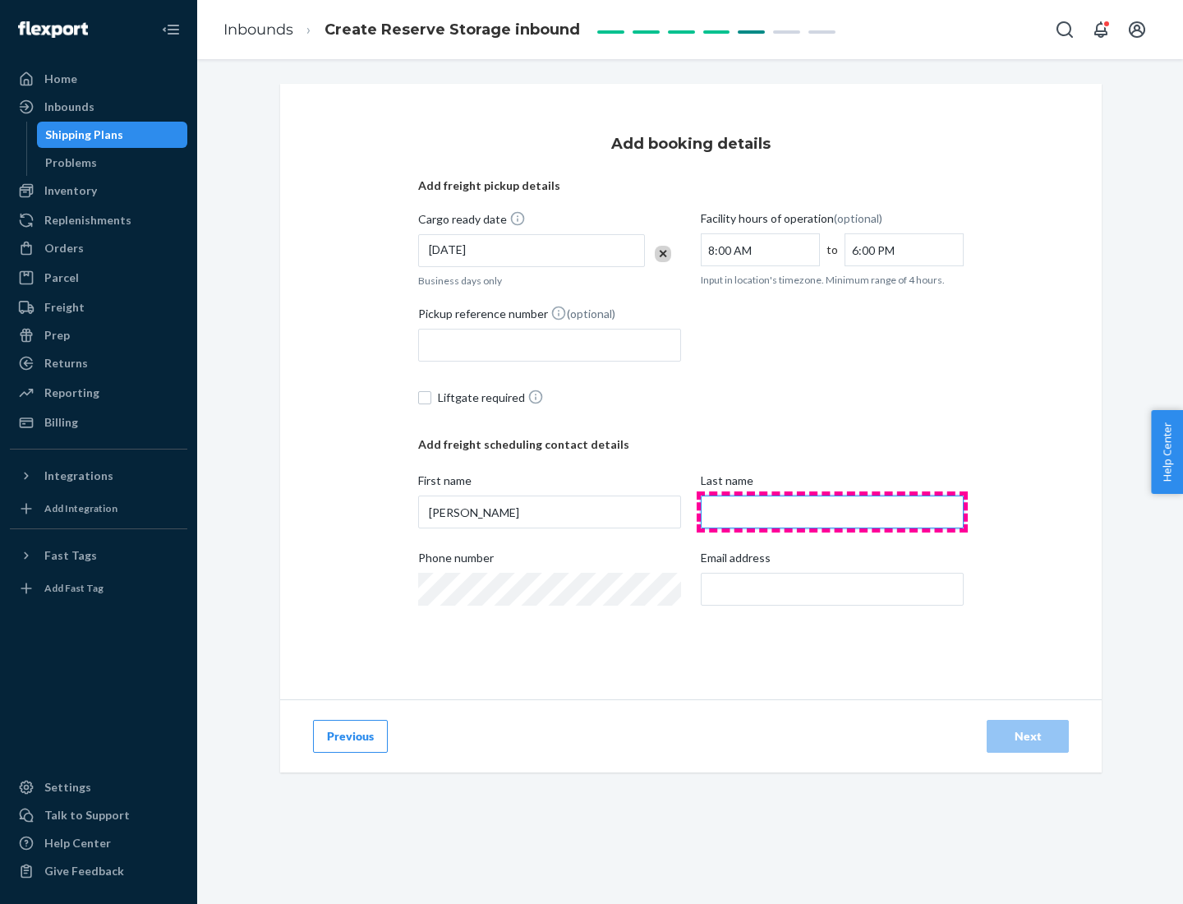
click at [832, 512] on input "Last name" at bounding box center [832, 511] width 263 height 33
type input "Doe"
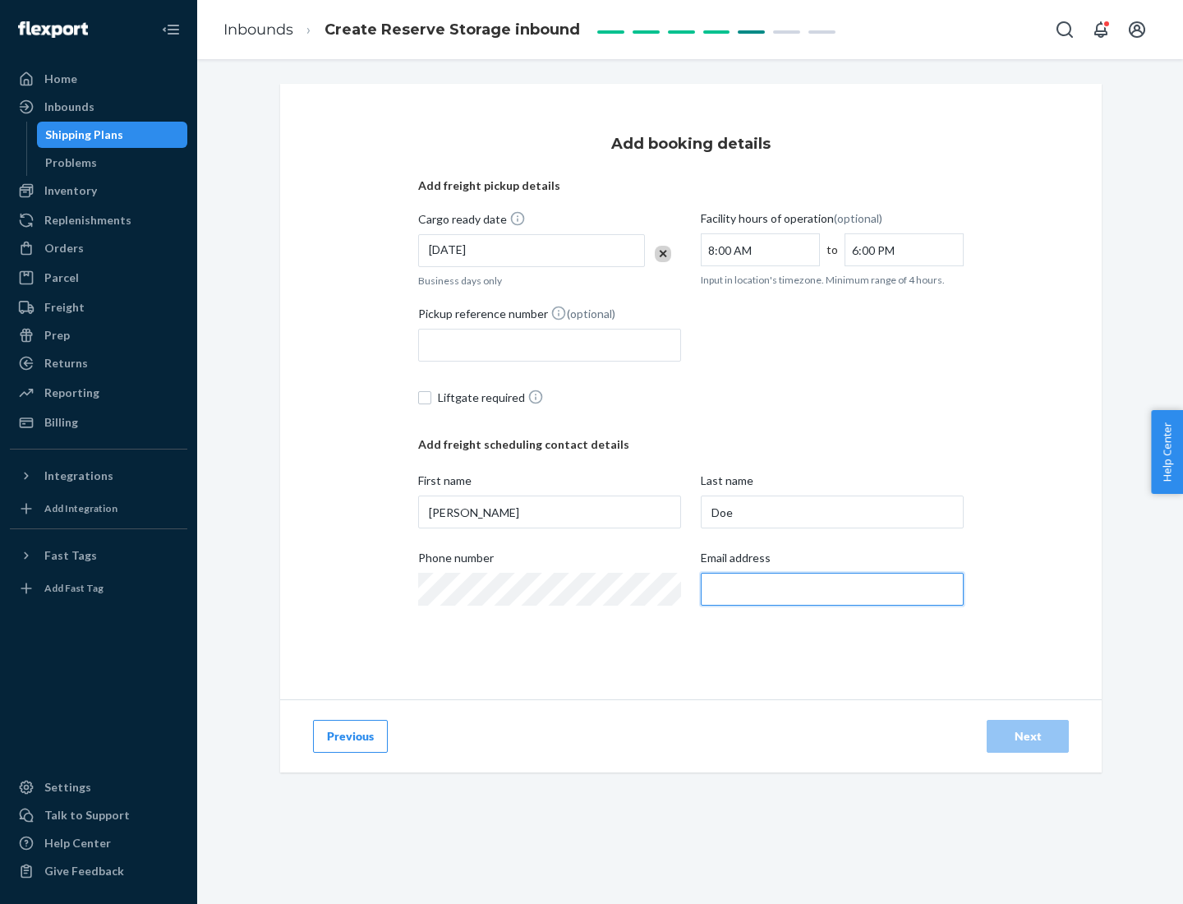
click at [832, 589] on input "Email address" at bounding box center [832, 589] width 263 height 33
type input "[EMAIL_ADDRESS][DOMAIN_NAME]"
click at [1028, 736] on div "Next" at bounding box center [1028, 736] width 54 height 16
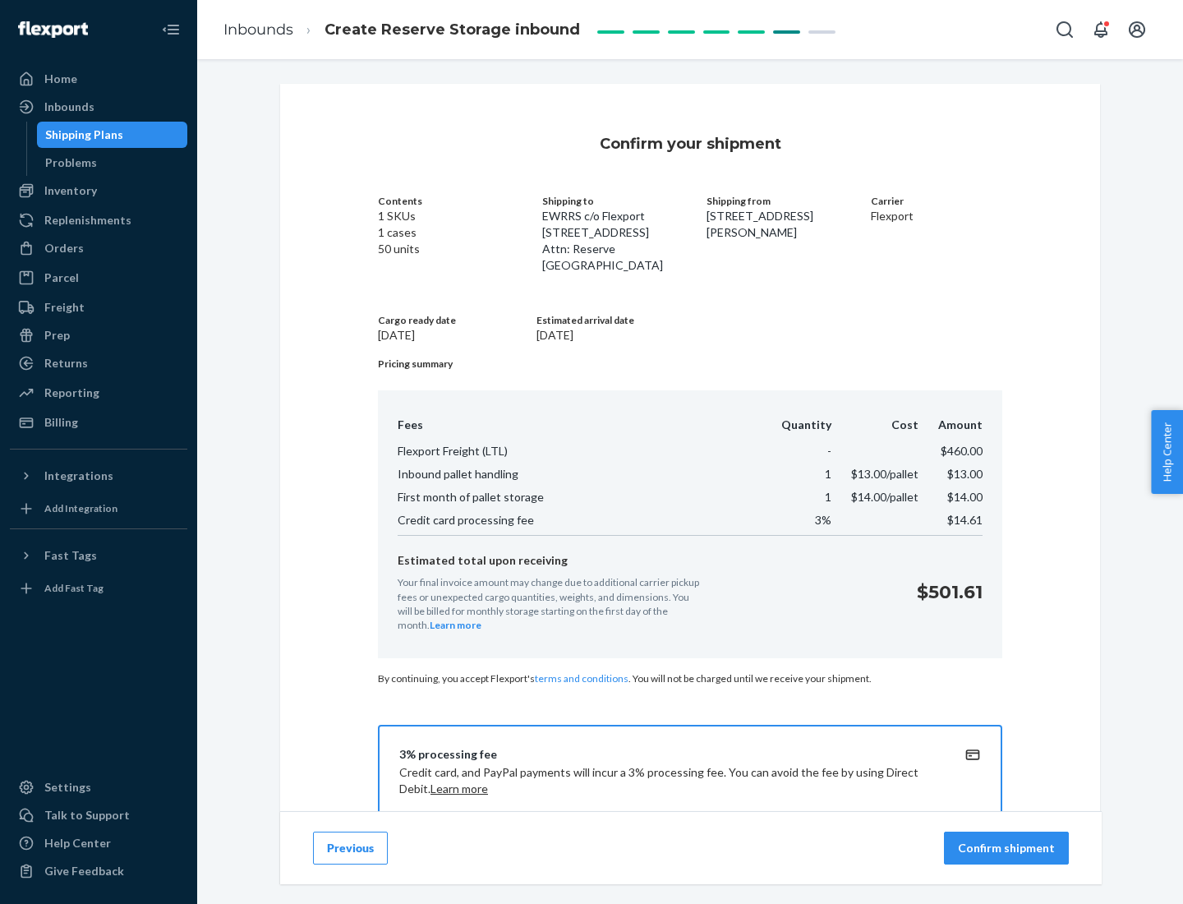
scroll to position [237, 0]
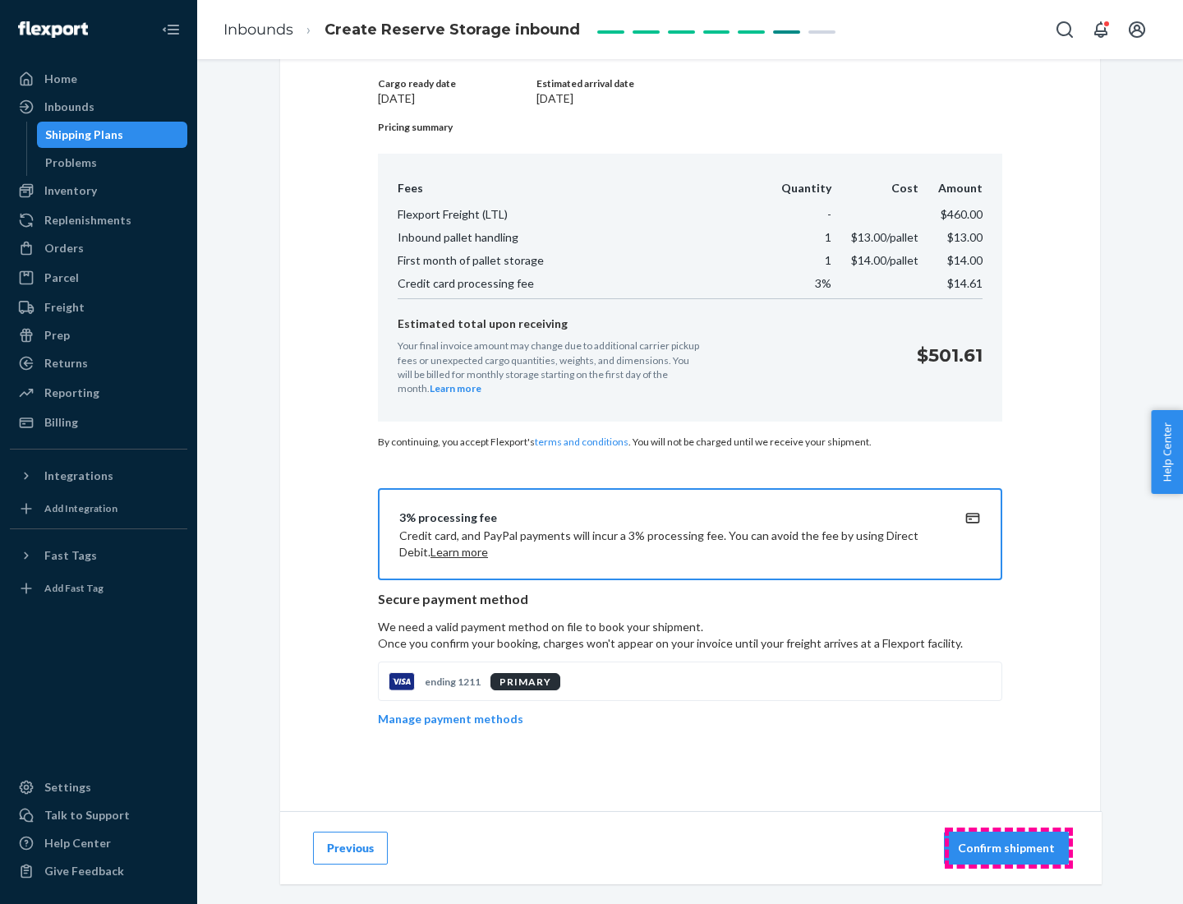
click at [1008, 848] on p "Confirm shipment" at bounding box center [1006, 848] width 97 height 16
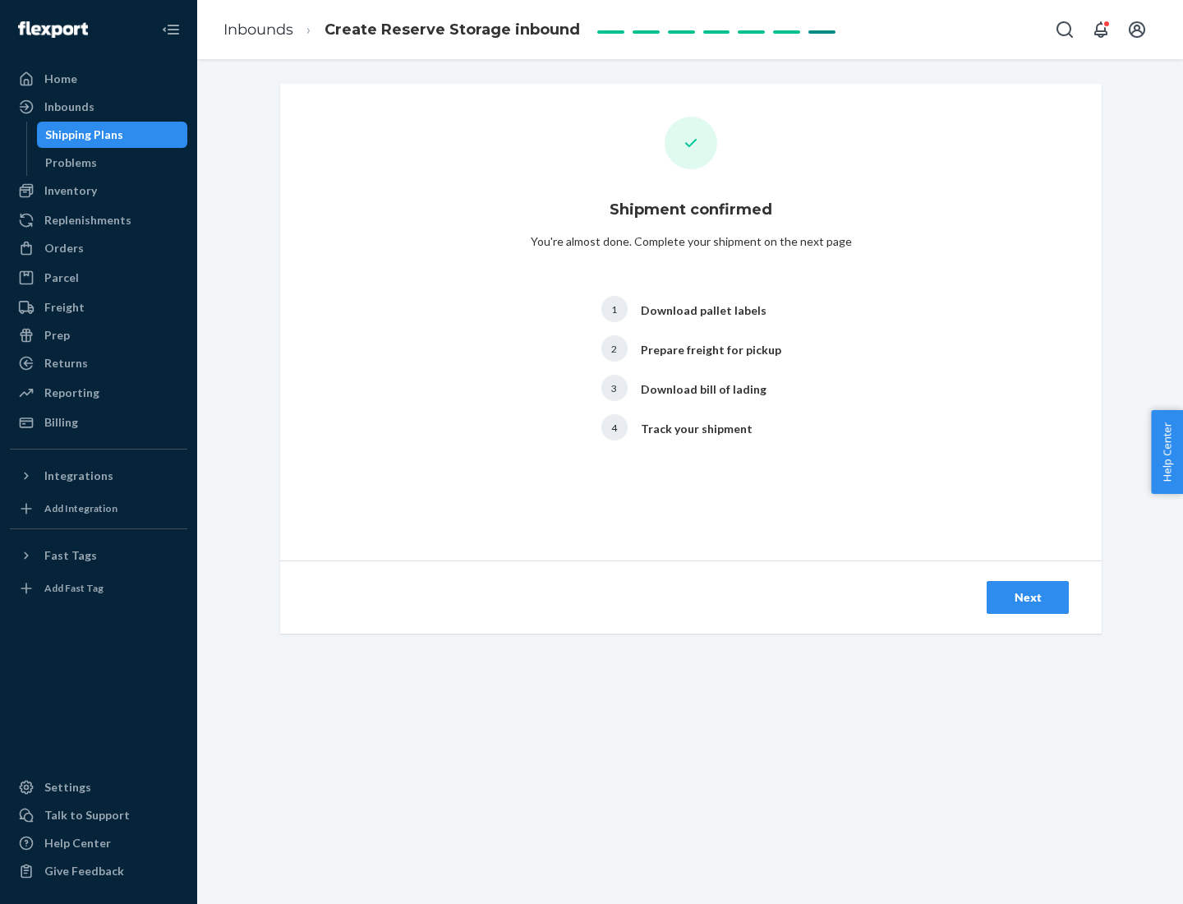
click at [1028, 597] on div "Next" at bounding box center [1028, 597] width 54 height 16
